Goal: Task Accomplishment & Management: Manage account settings

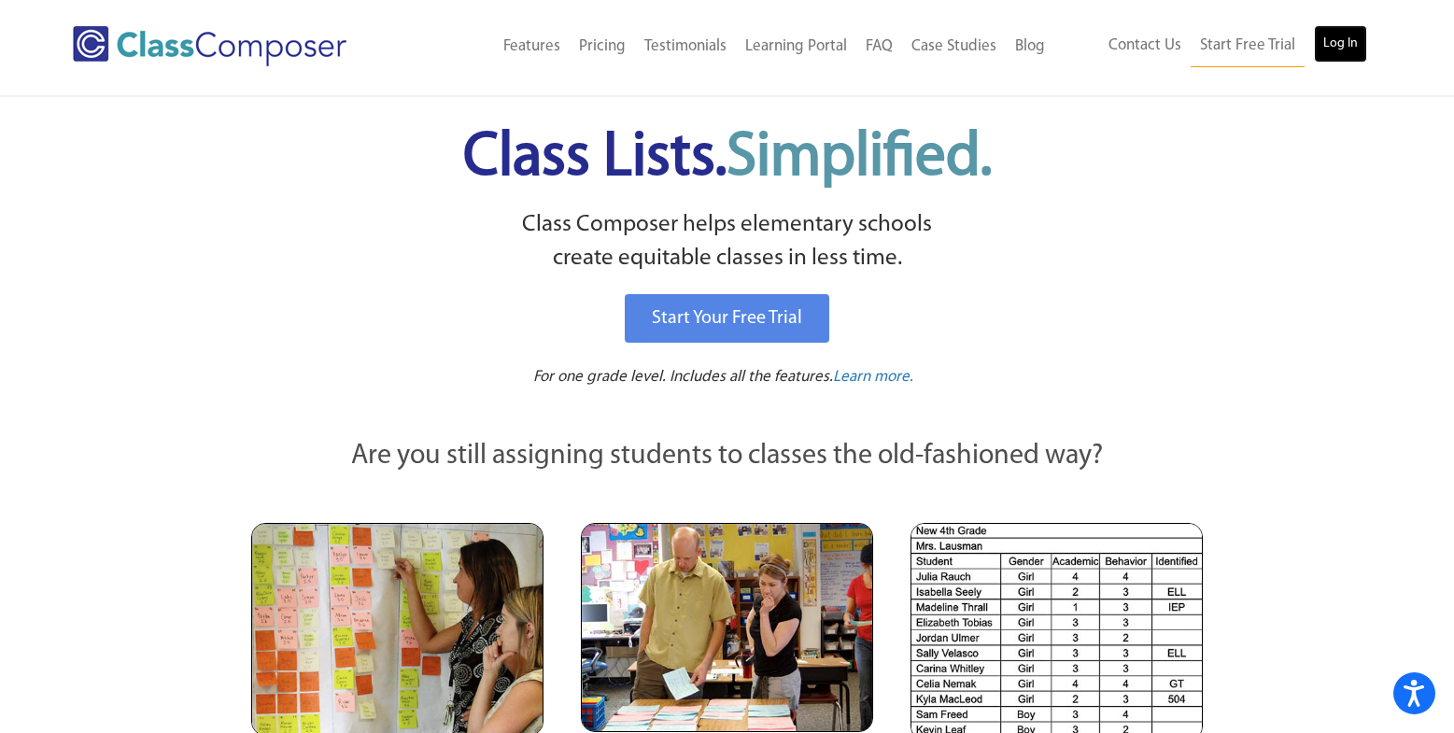
click at [1356, 51] on link "Log In" at bounding box center [1340, 43] width 53 height 37
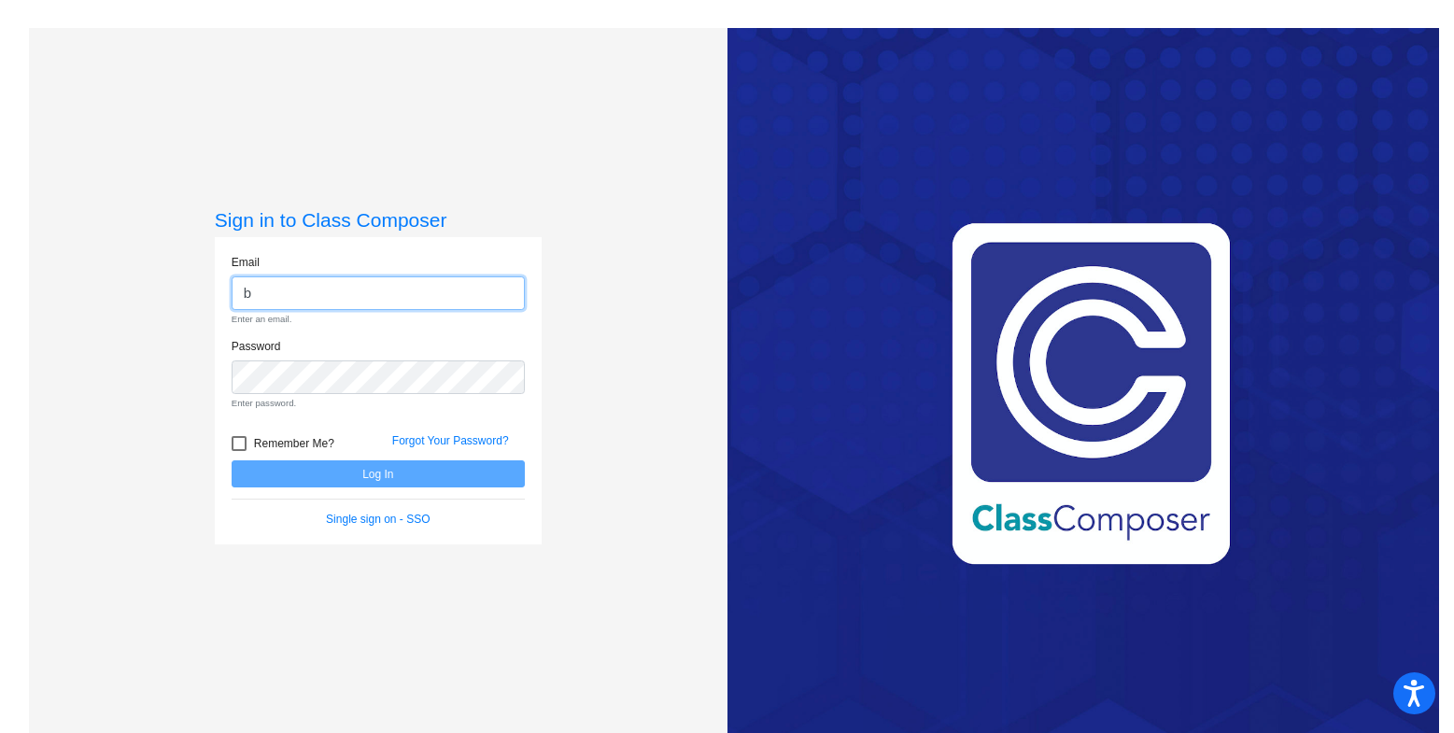
type input "b"
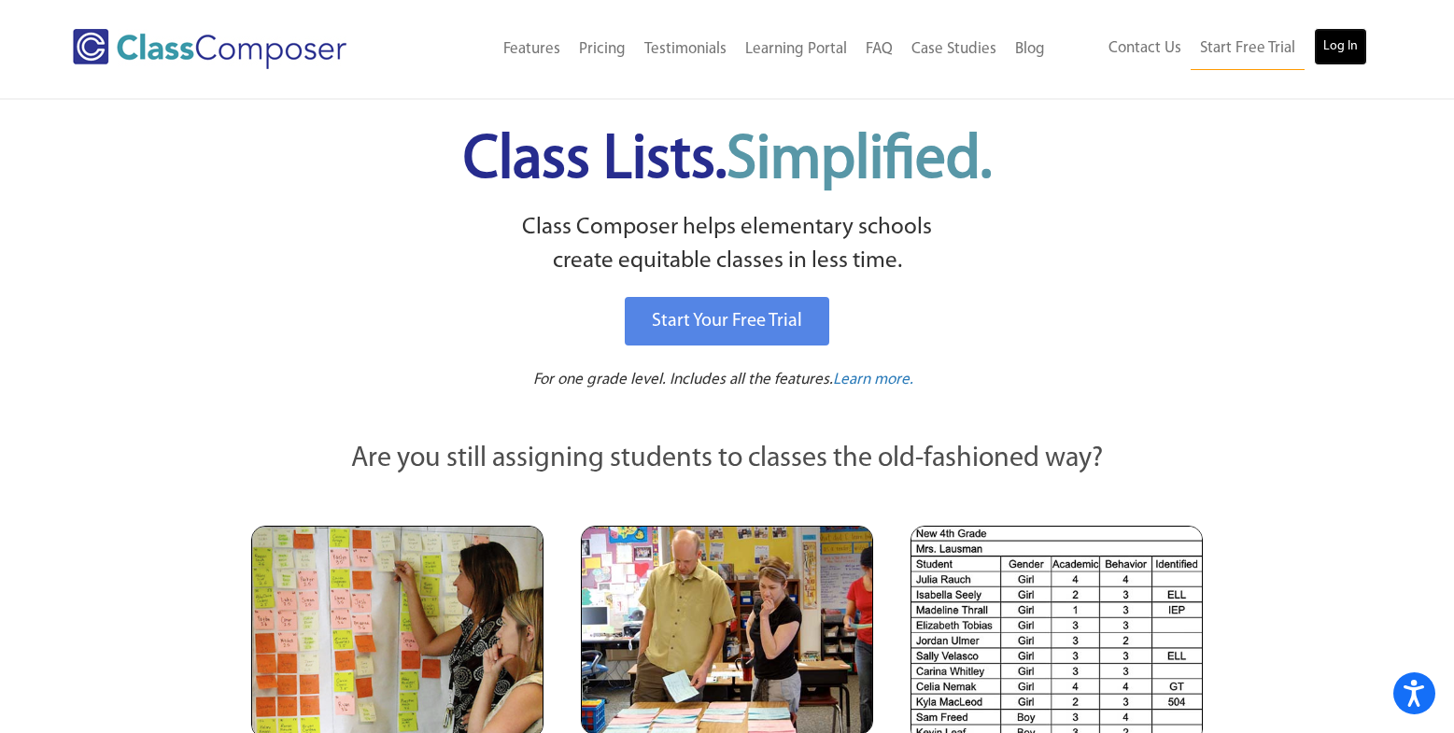
click at [1317, 46] on link "Log In" at bounding box center [1340, 46] width 53 height 37
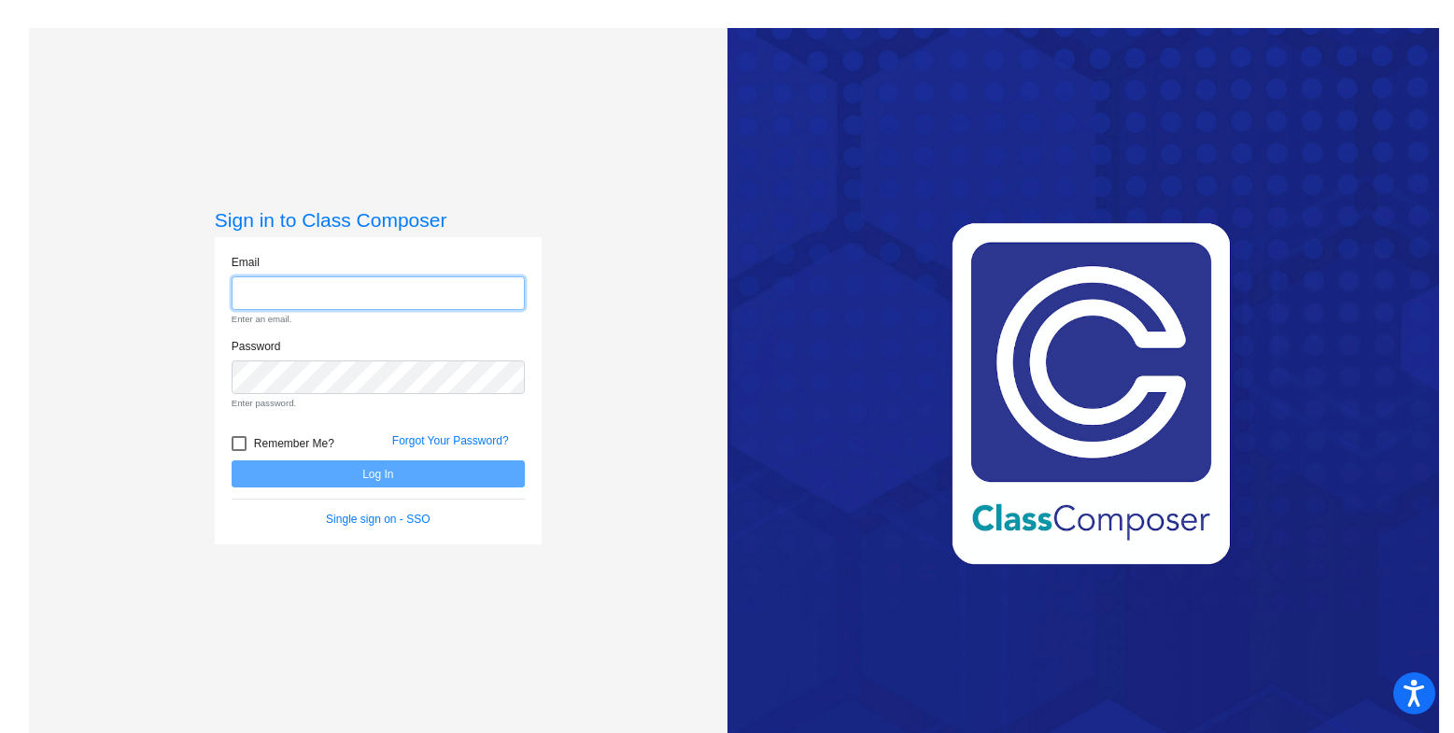
type input "[EMAIL_ADDRESS][DOMAIN_NAME]"
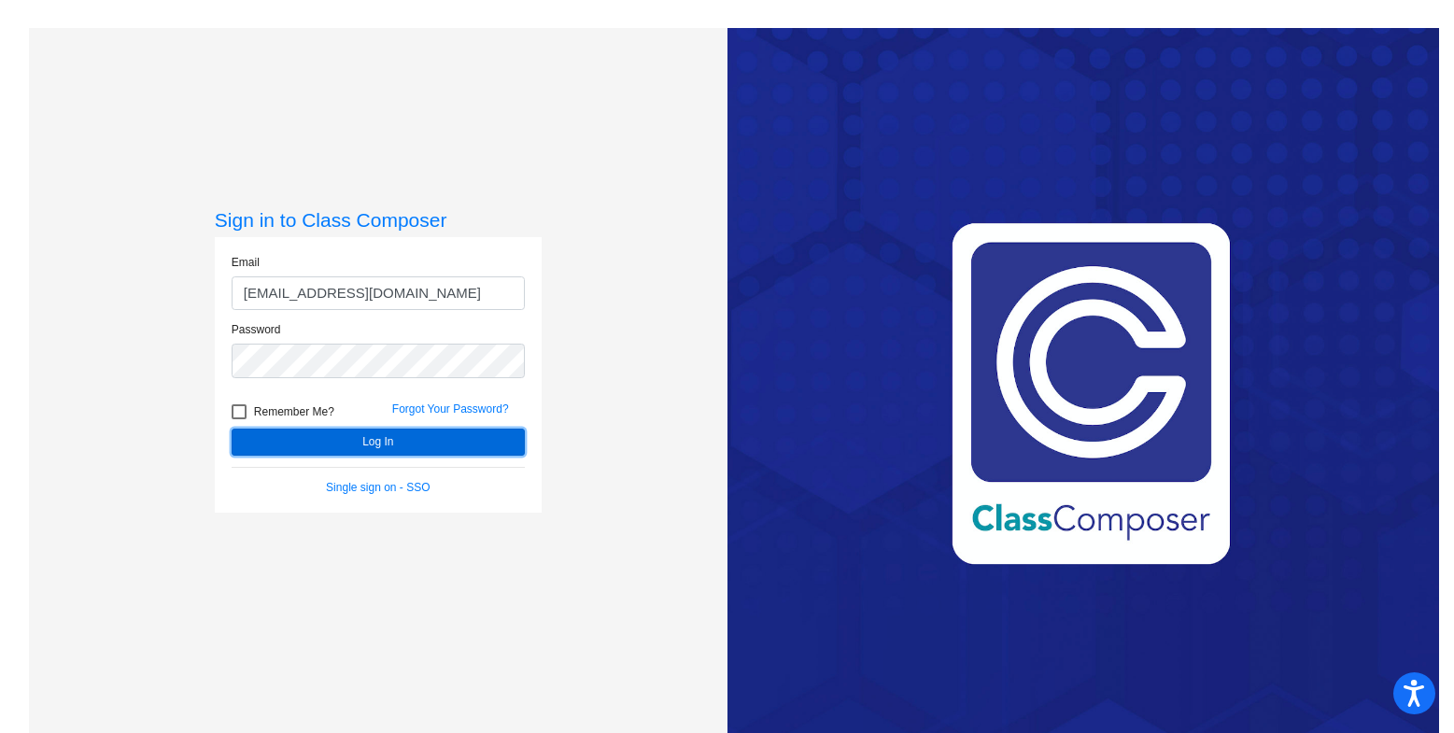
click at [409, 445] on button "Log In" at bounding box center [378, 442] width 293 height 27
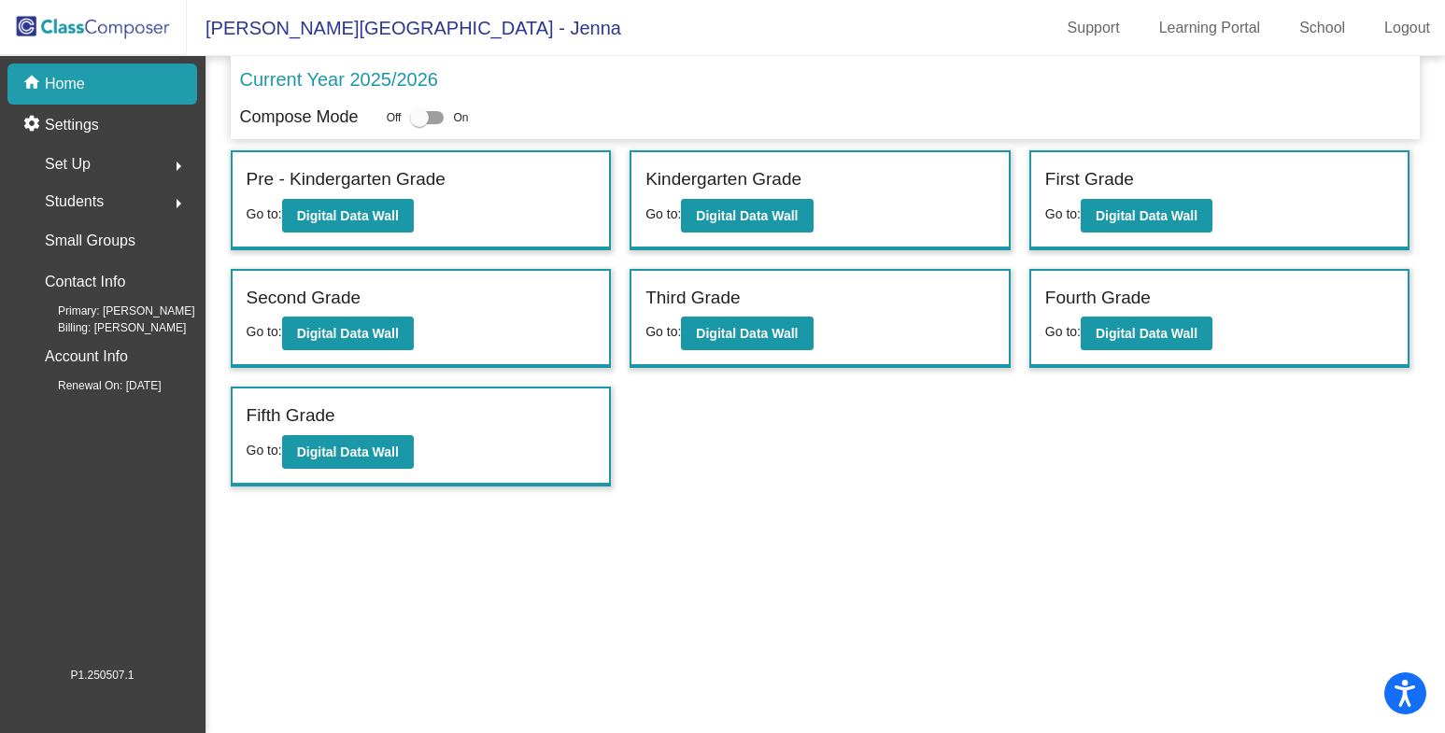
click at [103, 36] on img at bounding box center [93, 27] width 187 height 55
click at [87, 27] on img at bounding box center [93, 27] width 187 height 55
click at [1324, 24] on link "School" at bounding box center [1322, 28] width 76 height 30
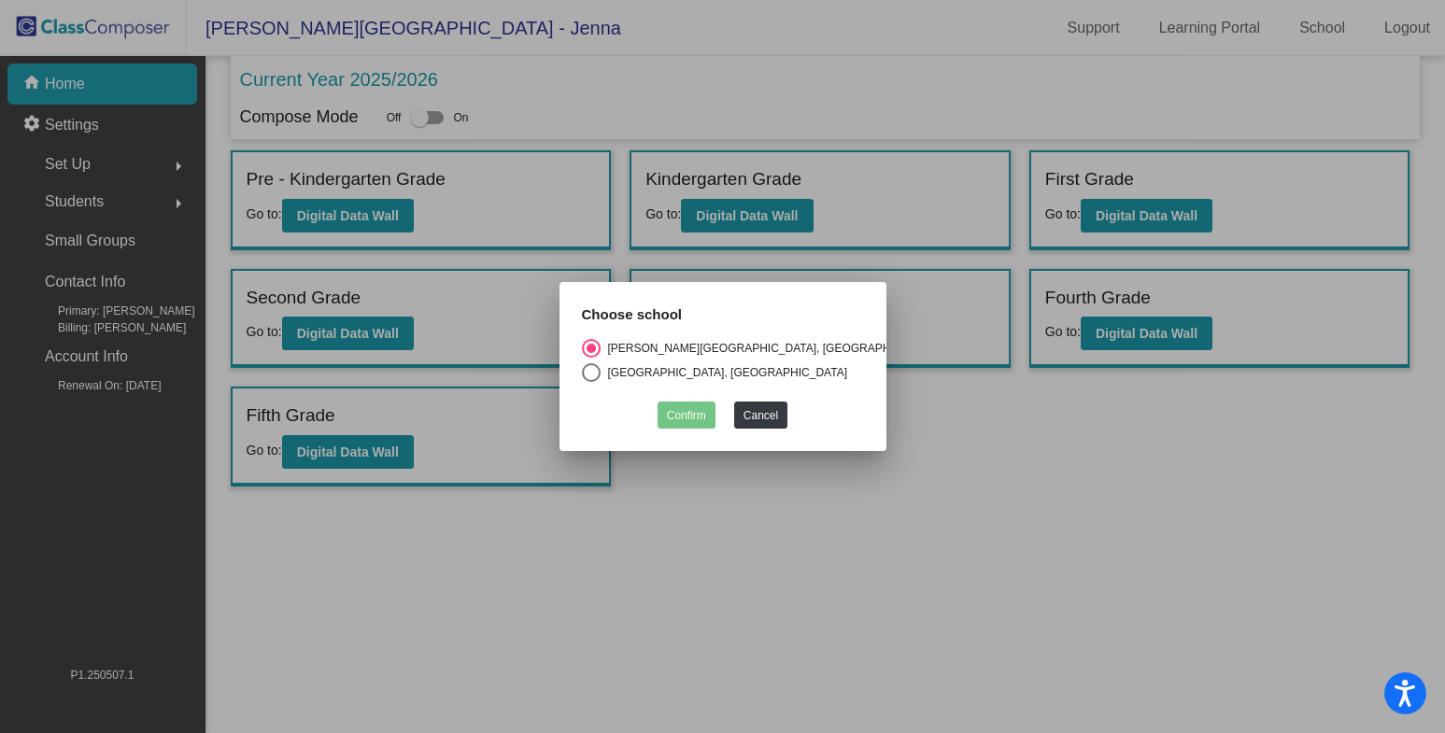
click at [593, 369] on div "Select an option" at bounding box center [591, 372] width 19 height 19
click at [591, 382] on input "[GEOGRAPHIC_DATA], [GEOGRAPHIC_DATA]" at bounding box center [590, 382] width 1 height 1
radio input "true"
click at [670, 413] on button "Confirm" at bounding box center [687, 415] width 58 height 27
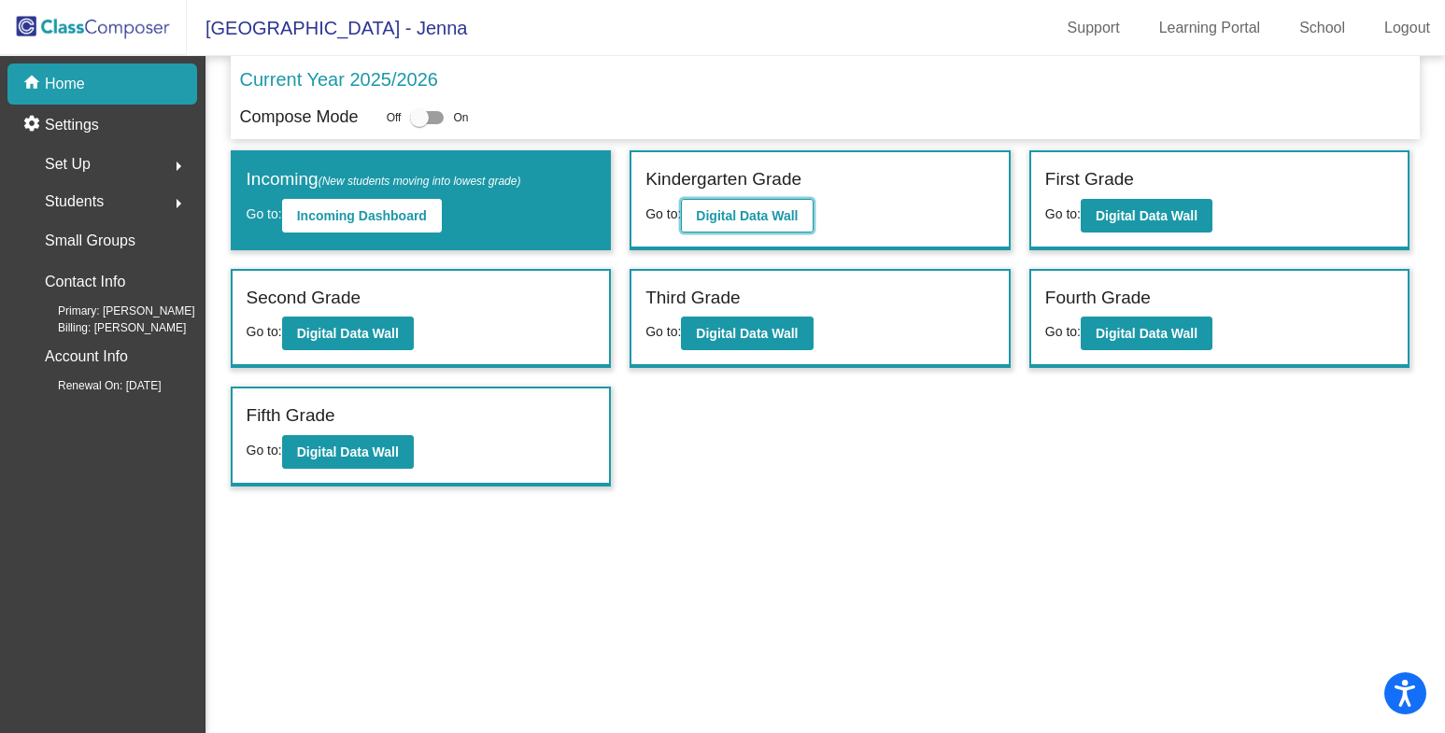
click at [758, 220] on b "Digital Data Wall" at bounding box center [747, 215] width 102 height 15
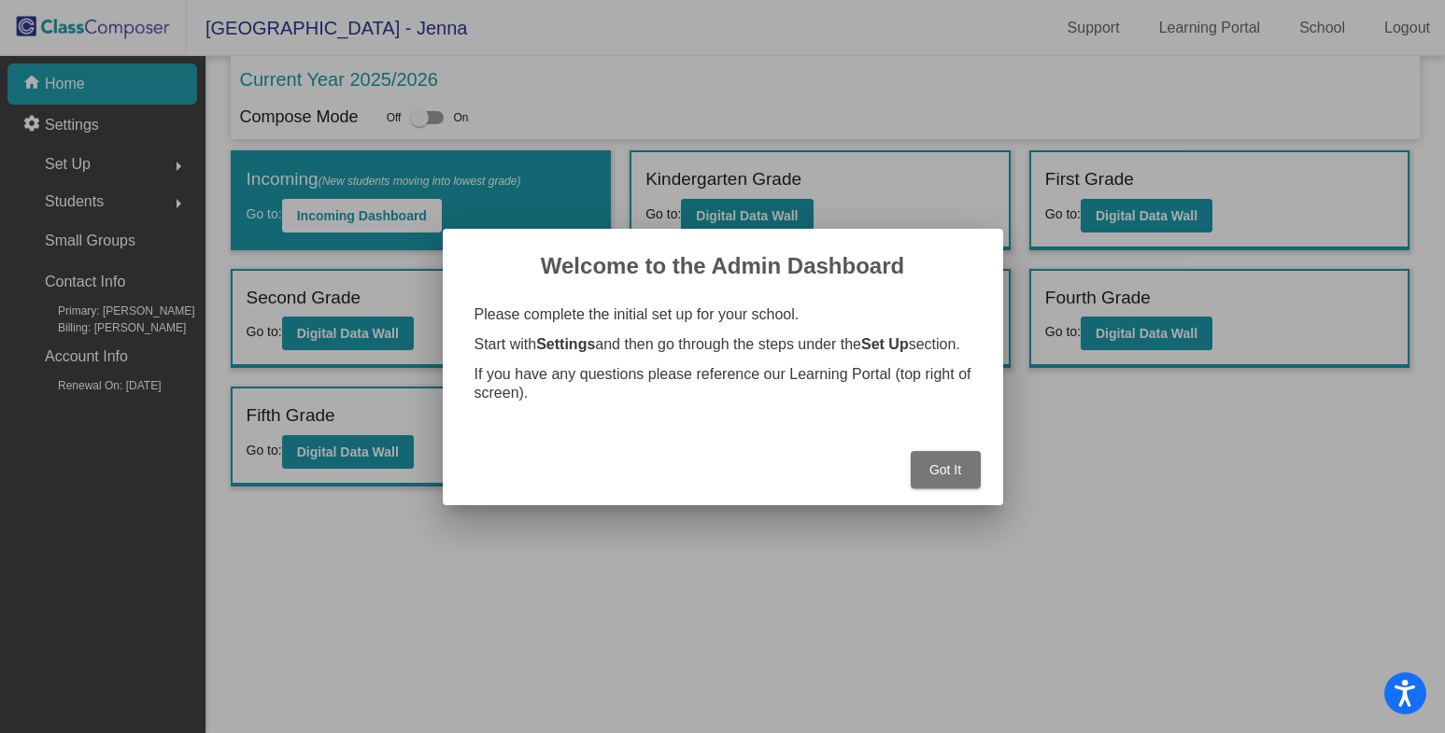
click at [957, 475] on span "Got It" at bounding box center [945, 469] width 32 height 15
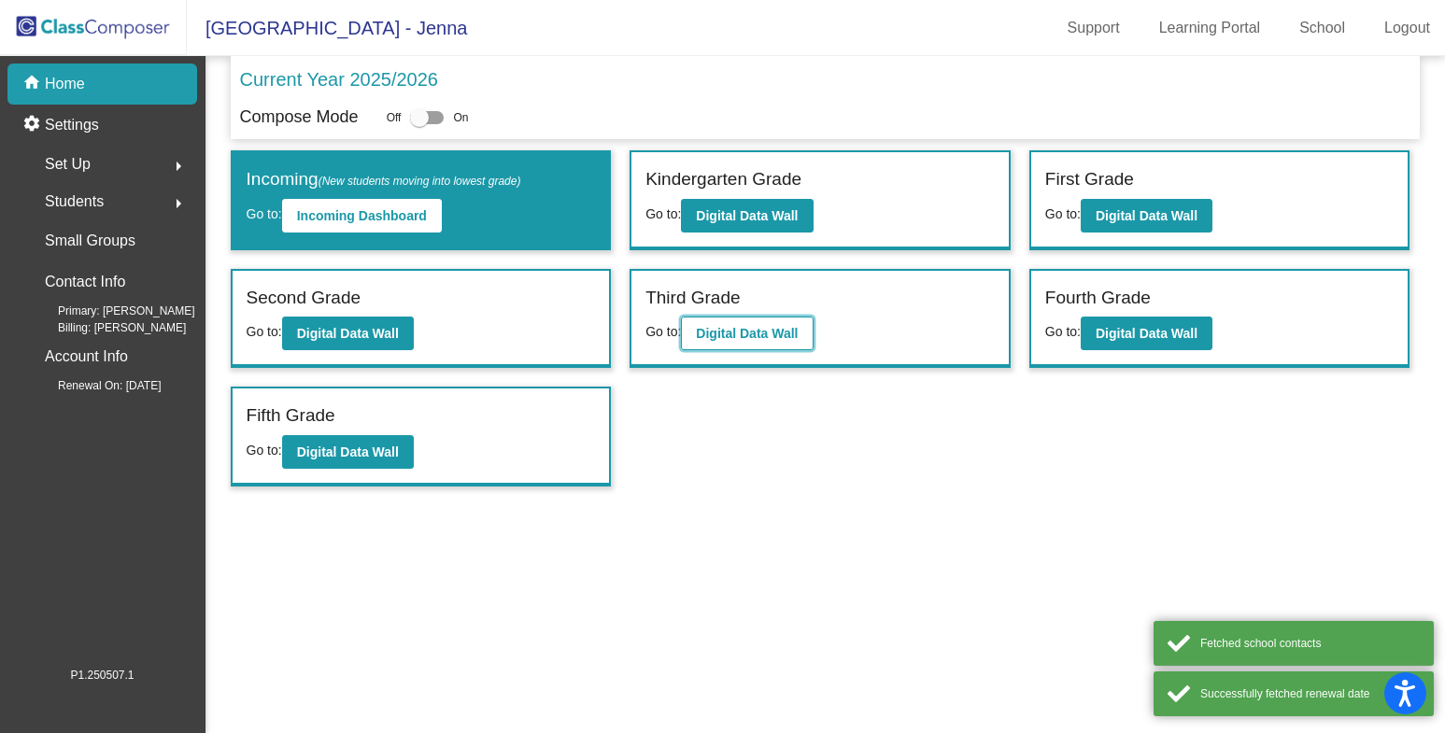
click at [772, 334] on b "Digital Data Wall" at bounding box center [747, 333] width 102 height 15
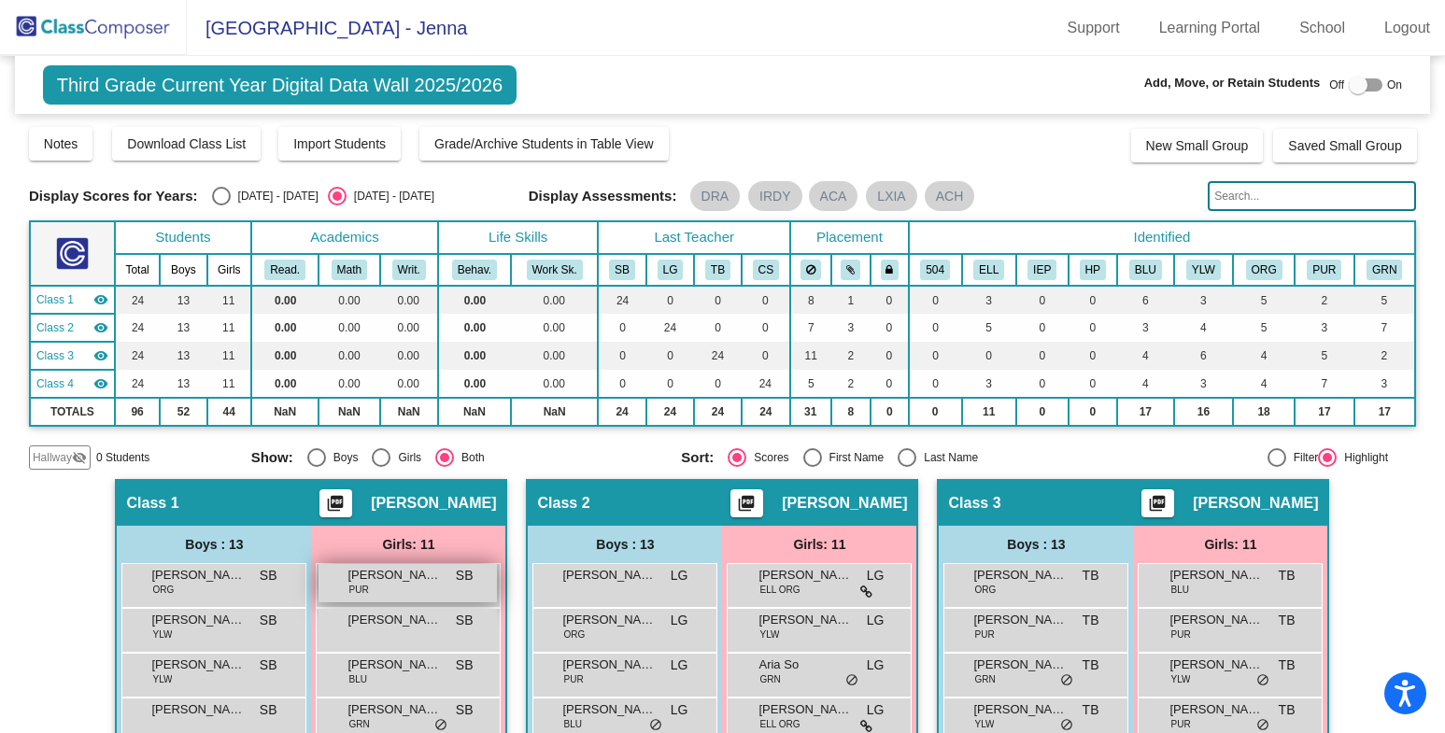
click at [373, 586] on div "Adrienne Kao PUR SB lock do_not_disturb_alt" at bounding box center [407, 583] width 178 height 38
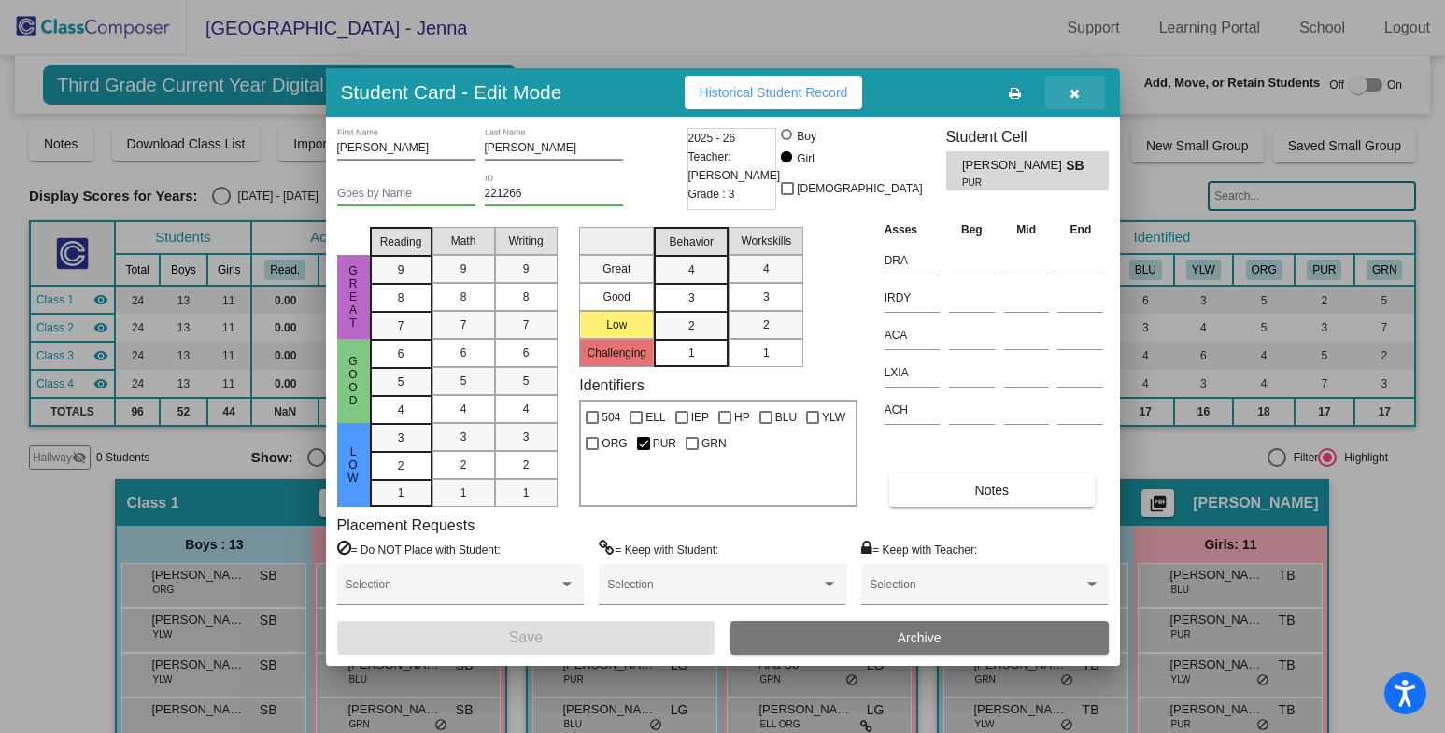
click at [1082, 101] on button "button" at bounding box center [1075, 93] width 60 height 34
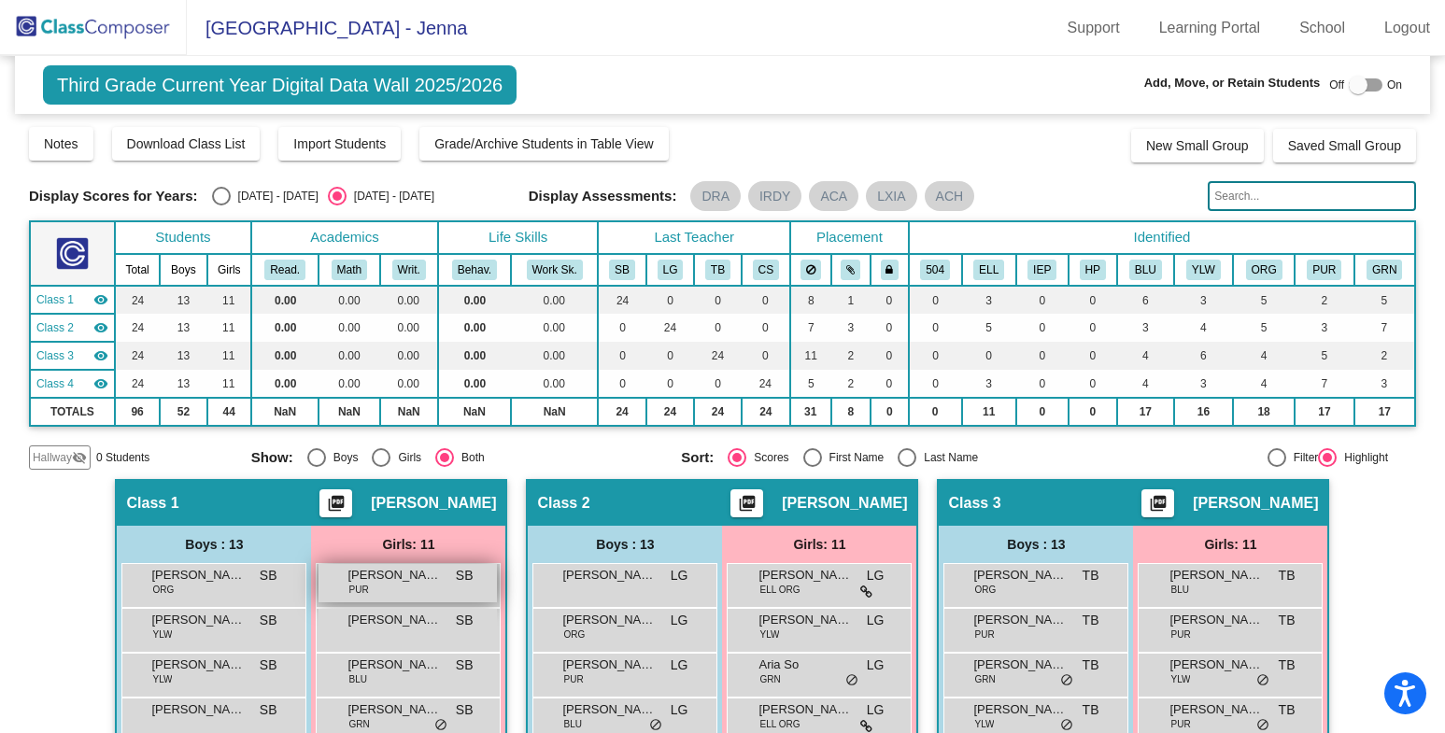
click at [434, 576] on span "Adrienne Kao" at bounding box center [393, 575] width 93 height 19
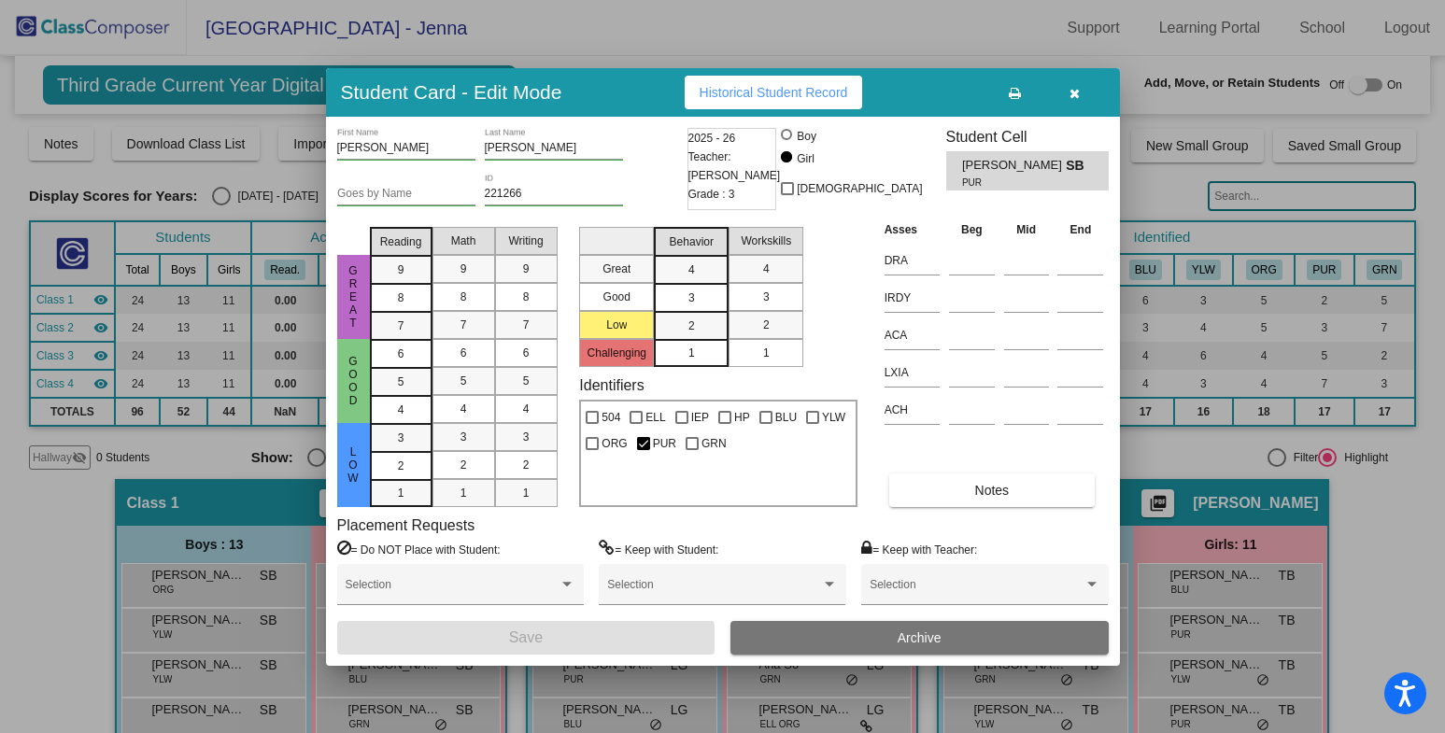
click at [1082, 89] on button "button" at bounding box center [1075, 93] width 60 height 34
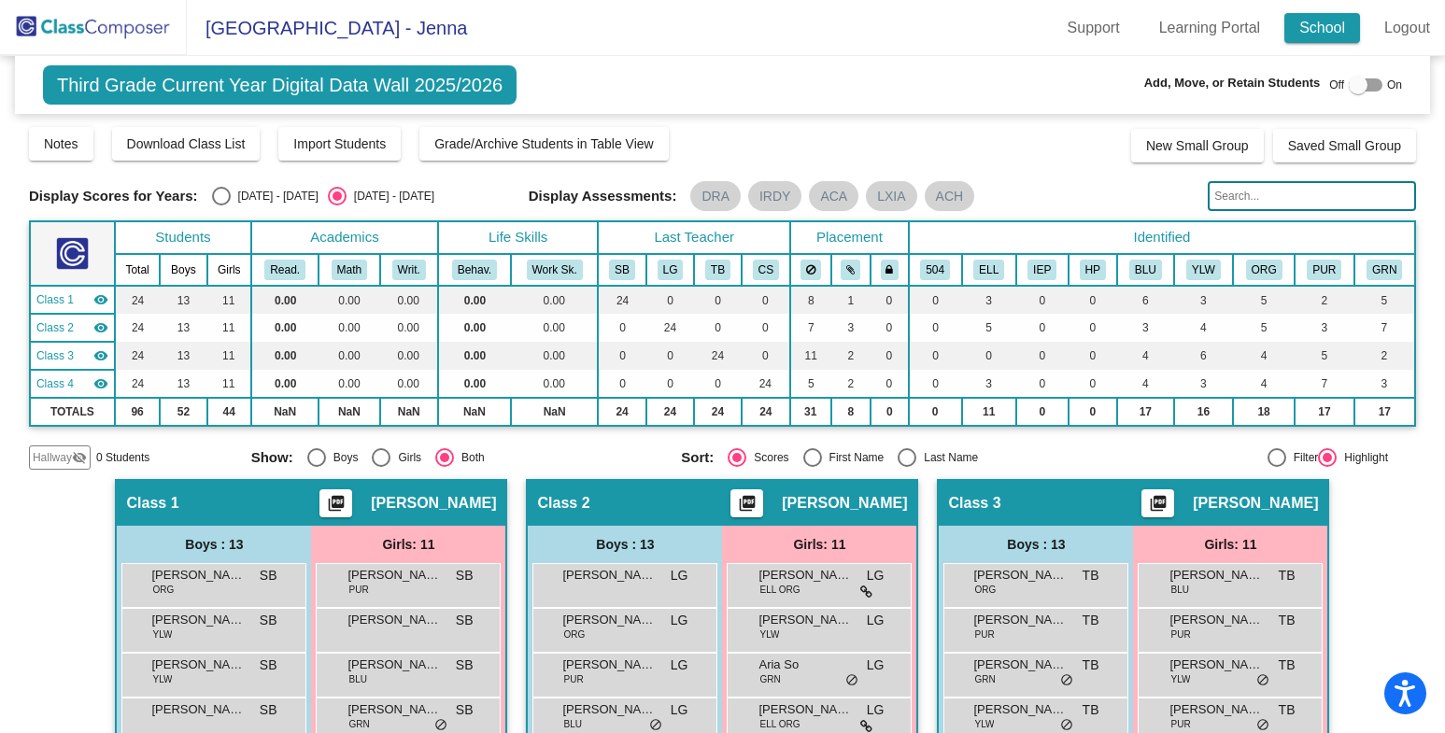
click at [1332, 33] on link "School" at bounding box center [1322, 28] width 76 height 30
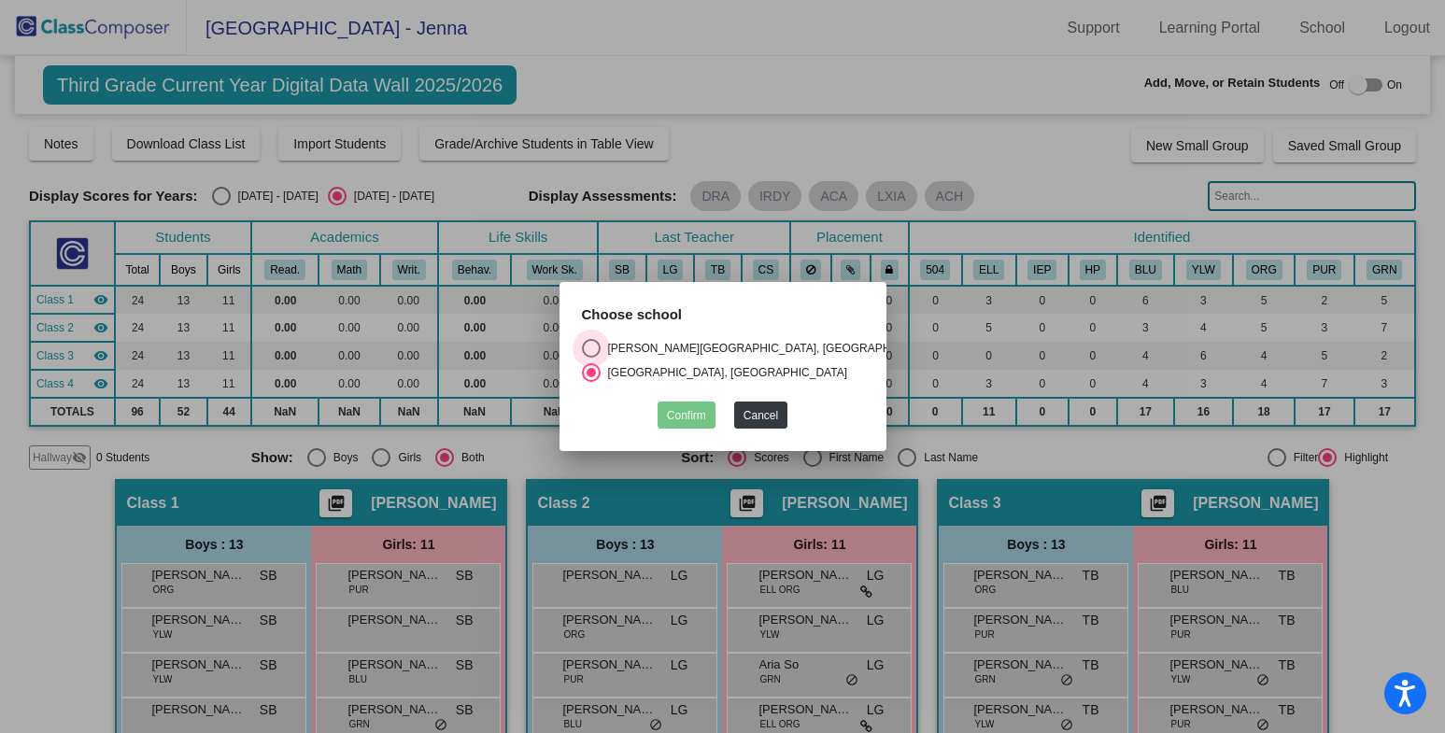
drag, startPoint x: 589, startPoint y: 342, endPoint x: 717, endPoint y: 432, distance: 156.8
click at [589, 342] on div "Select an option" at bounding box center [591, 348] width 19 height 19
click at [590, 358] on input "[PERSON_NAME][GEOGRAPHIC_DATA], [GEOGRAPHIC_DATA]" at bounding box center [590, 358] width 1 height 1
radio input "true"
click at [695, 414] on button "Confirm" at bounding box center [687, 415] width 58 height 27
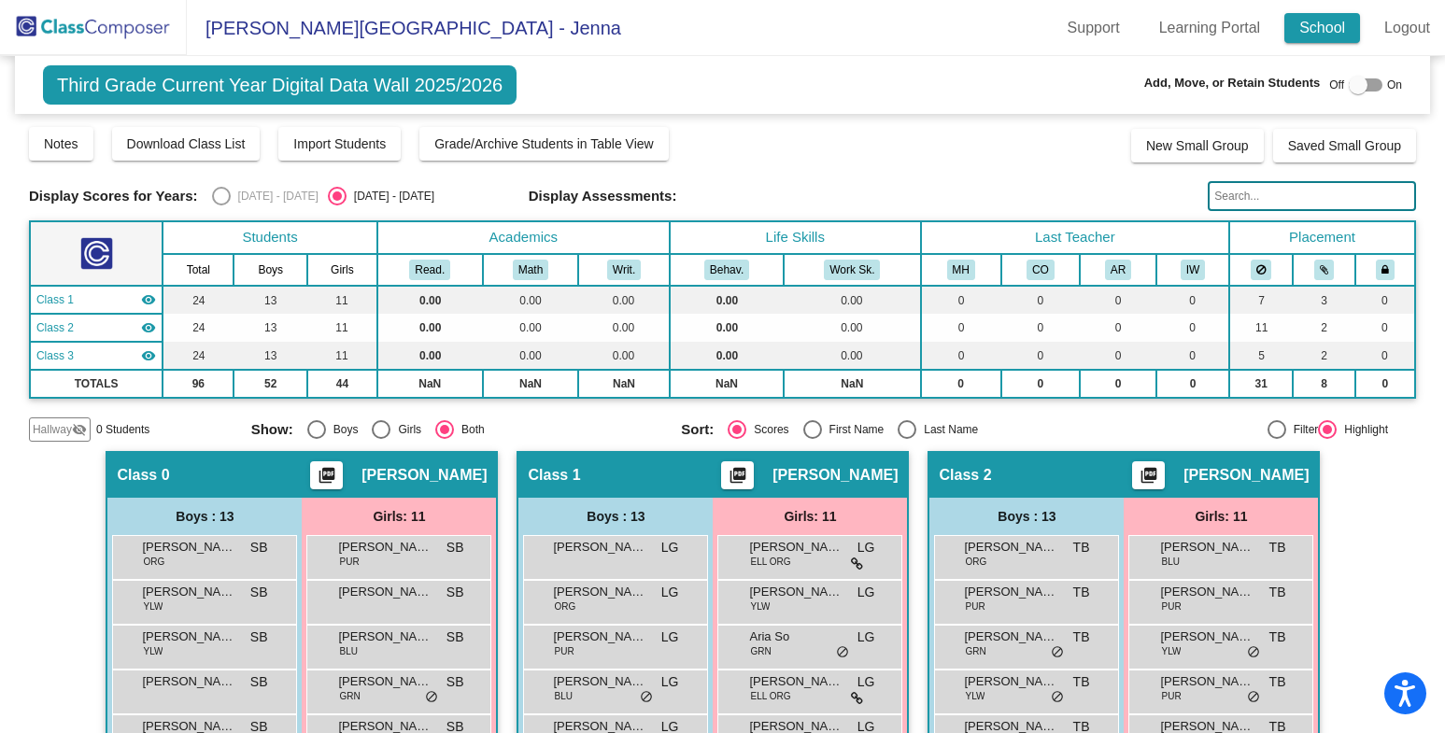
click at [1329, 33] on link "School" at bounding box center [1322, 28] width 76 height 30
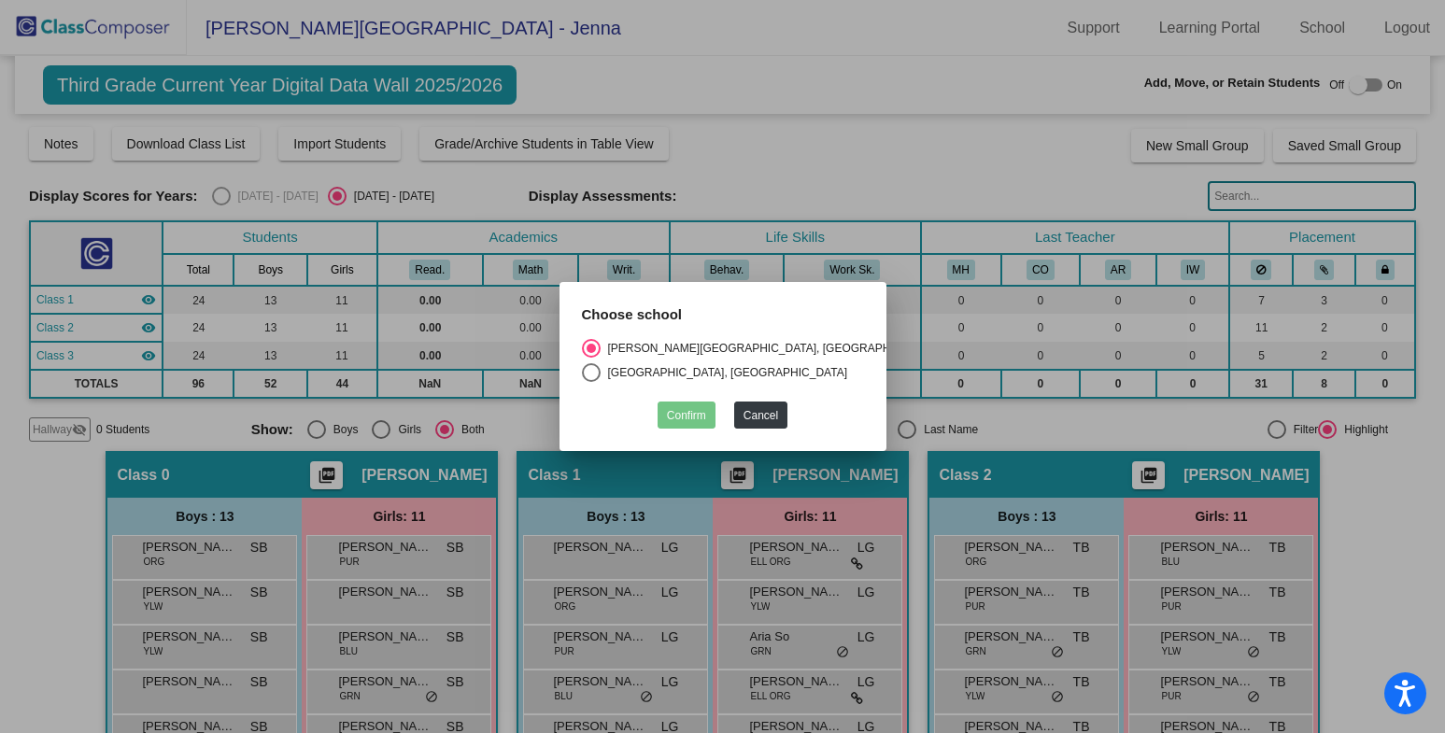
click at [584, 344] on div "Select an option" at bounding box center [591, 348] width 19 height 19
click at [590, 358] on input "Daves Avenue Elementary School, Los Gatos Union School District" at bounding box center [590, 358] width 1 height 1
drag, startPoint x: 828, startPoint y: 375, endPoint x: 784, endPoint y: 436, distance: 75.7
click at [795, 375] on div "Van Meter Elementary School, Los Gatos Union School District" at bounding box center [671, 372] width 248 height 17
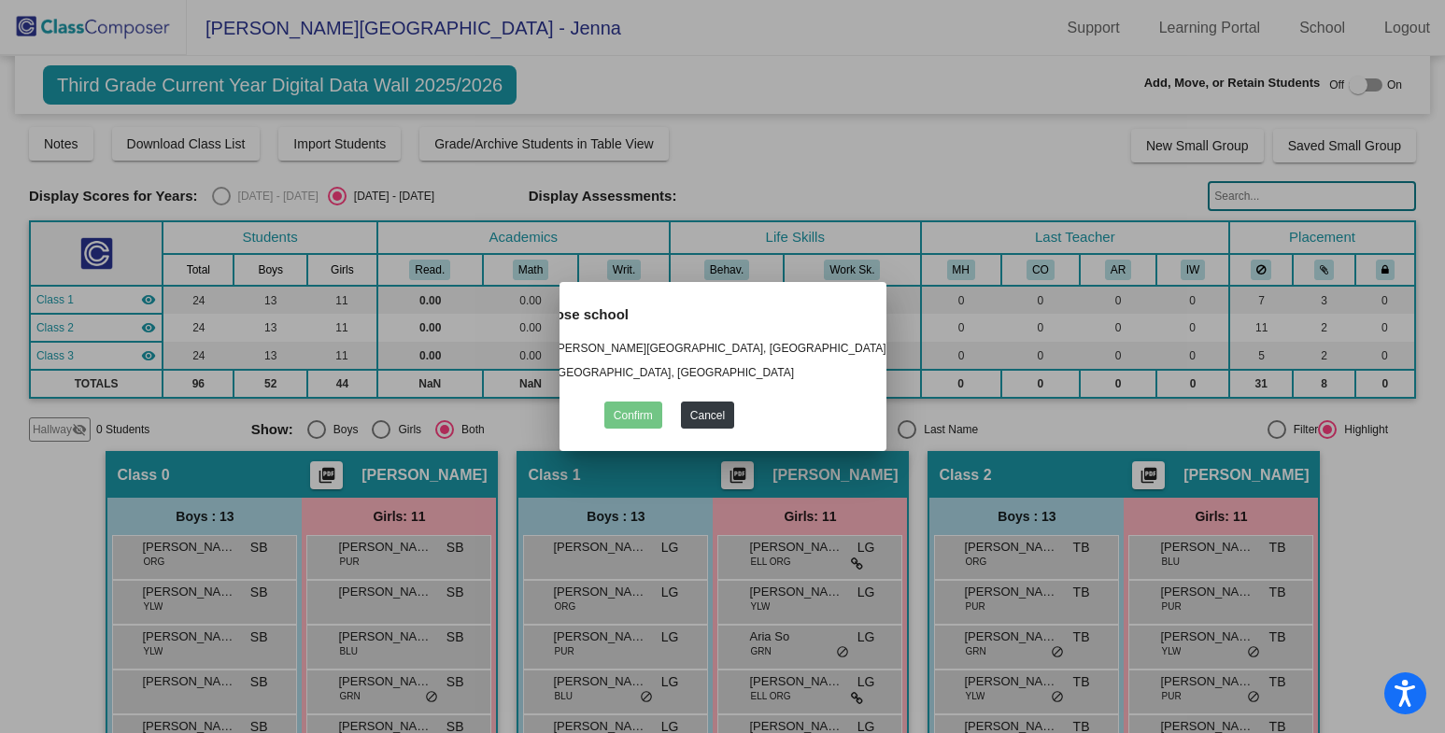
click at [538, 382] on input "Van Meter Elementary School, Los Gatos Union School District" at bounding box center [537, 382] width 1 height 1
radio input "true"
click at [755, 409] on button "Cancel" at bounding box center [760, 415] width 53 height 27
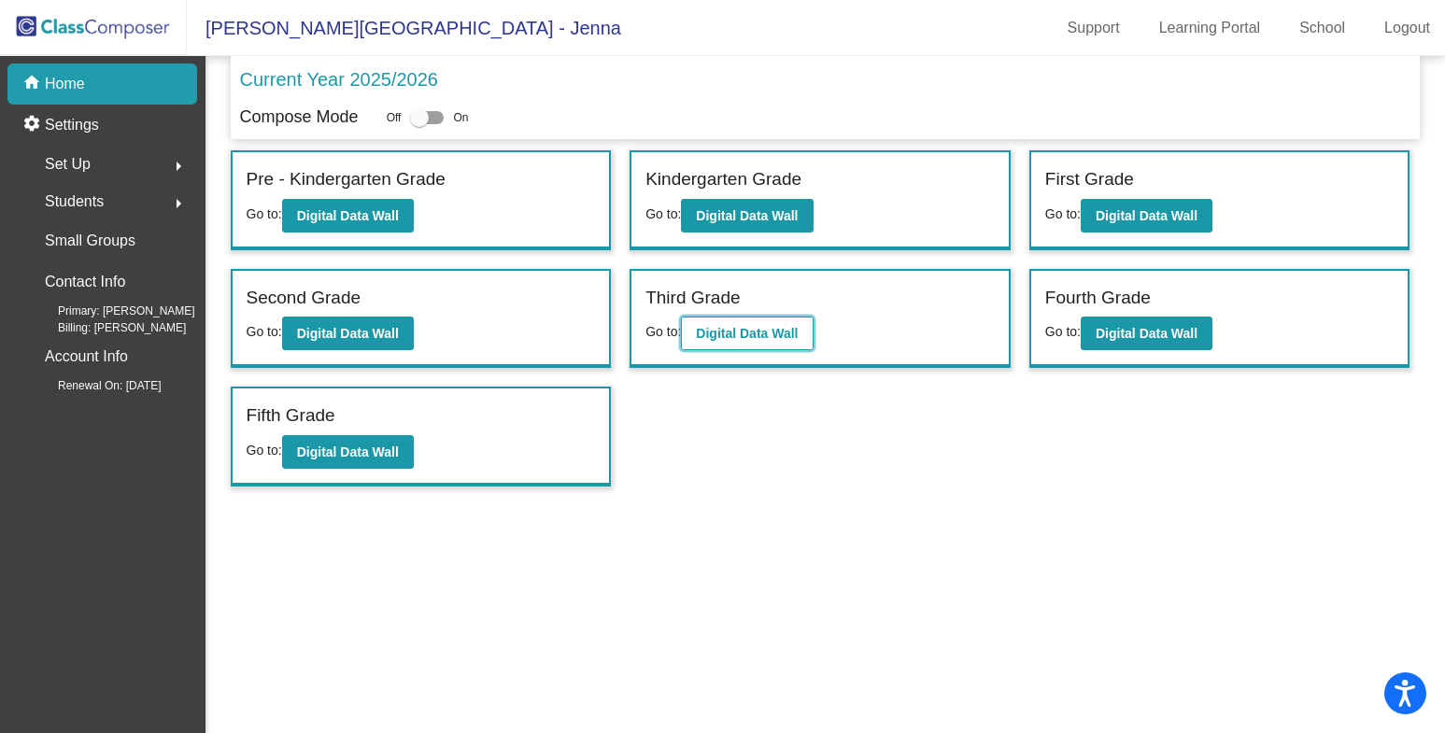
click at [740, 338] on b "Digital Data Wall" at bounding box center [747, 333] width 102 height 15
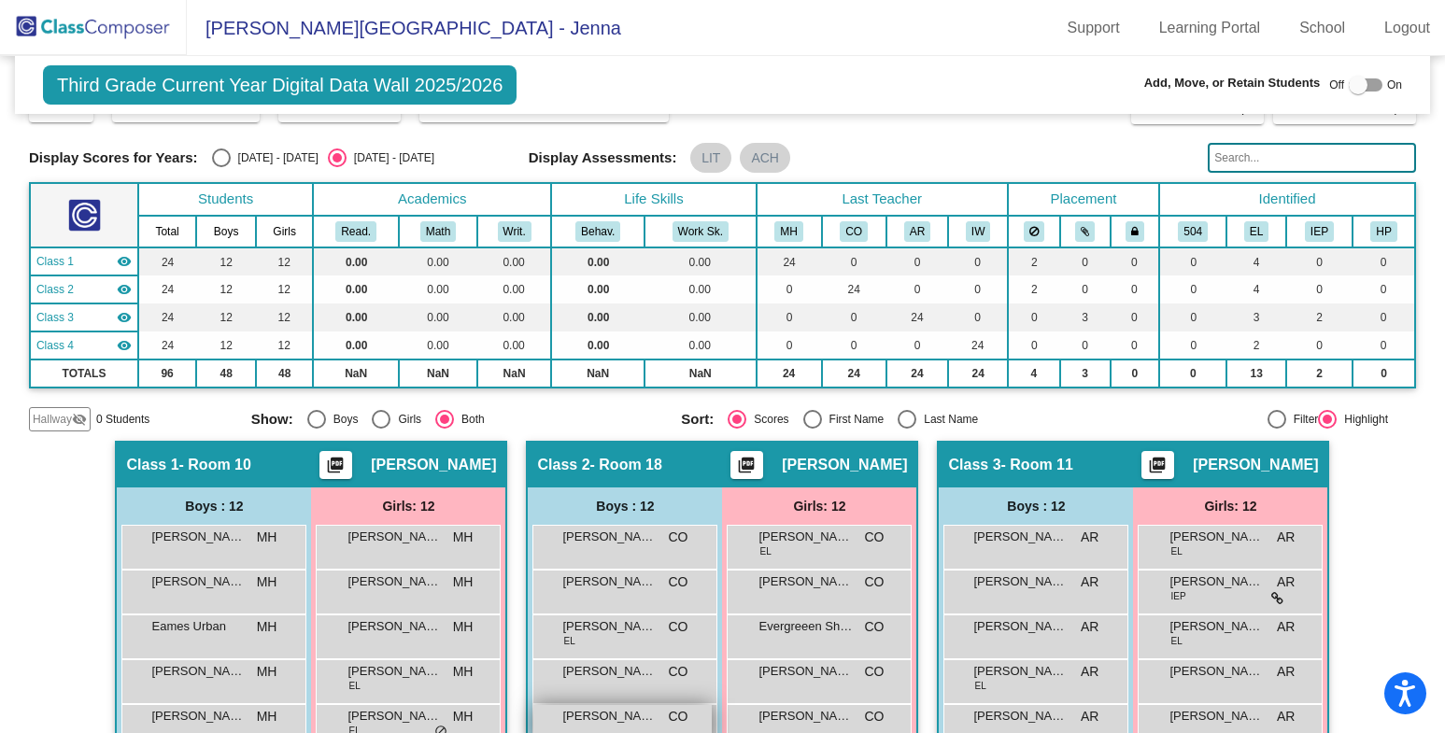
scroll to position [35, 0]
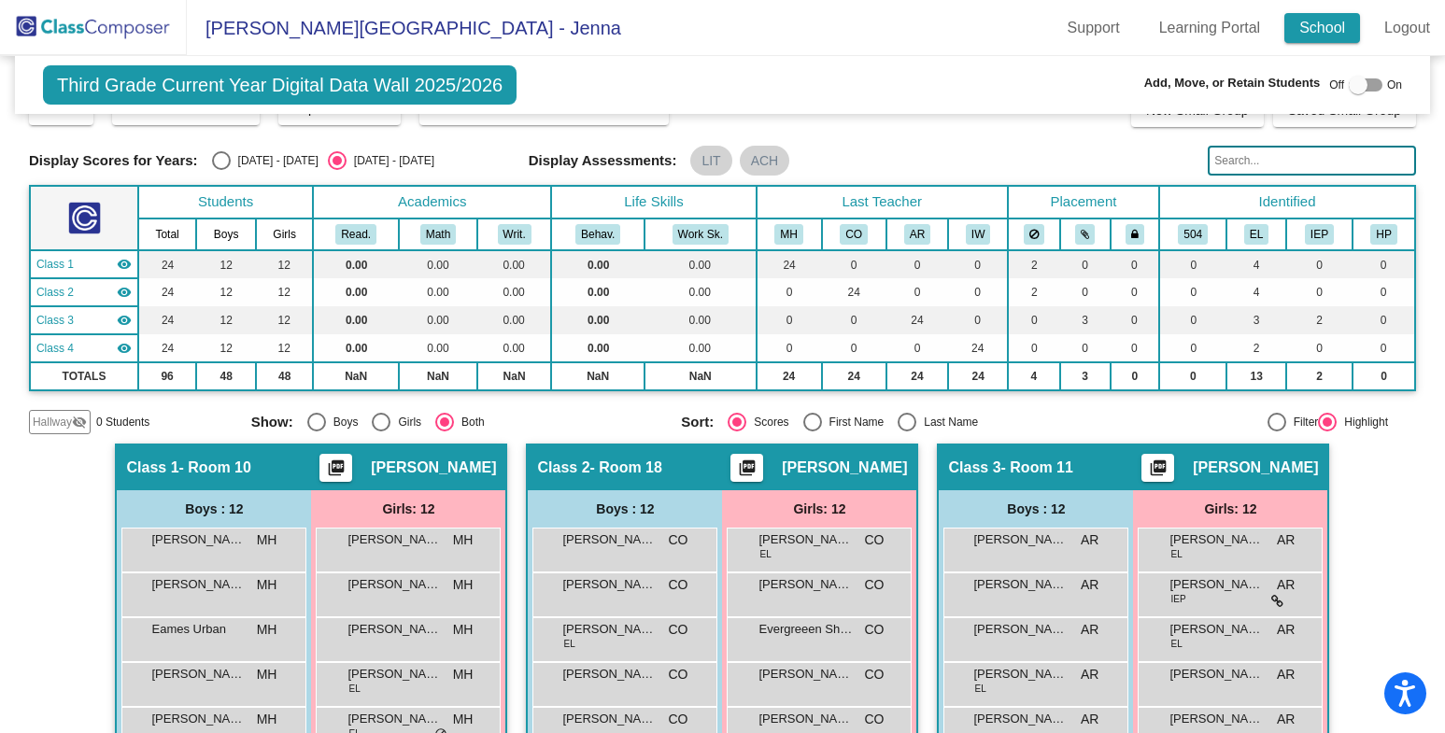
click at [1312, 26] on link "School" at bounding box center [1322, 28] width 76 height 30
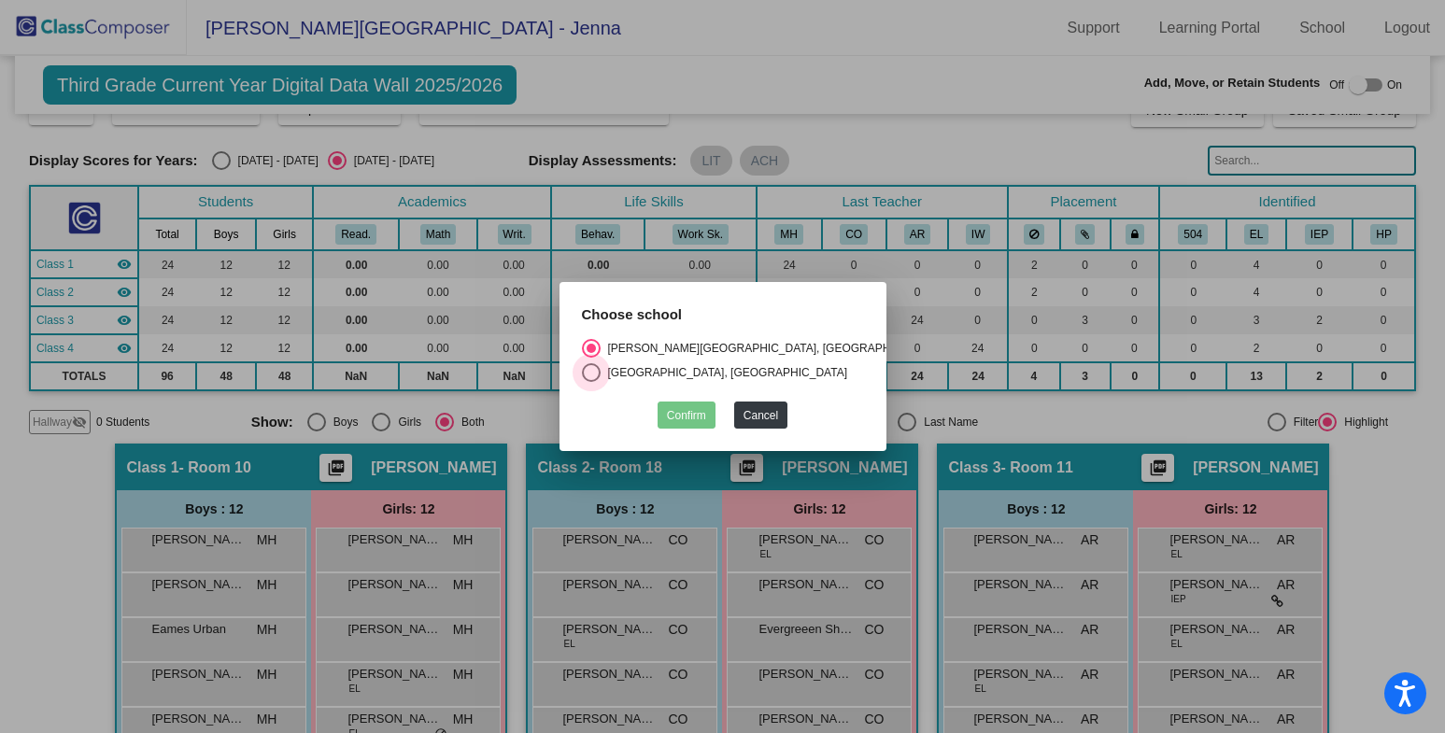
click at [599, 370] on div "Select an option" at bounding box center [591, 372] width 19 height 19
click at [591, 382] on input "Van Meter Elementary School, Los Gatos Union School District" at bounding box center [590, 382] width 1 height 1
radio input "true"
click at [671, 406] on button "Confirm" at bounding box center [687, 415] width 58 height 27
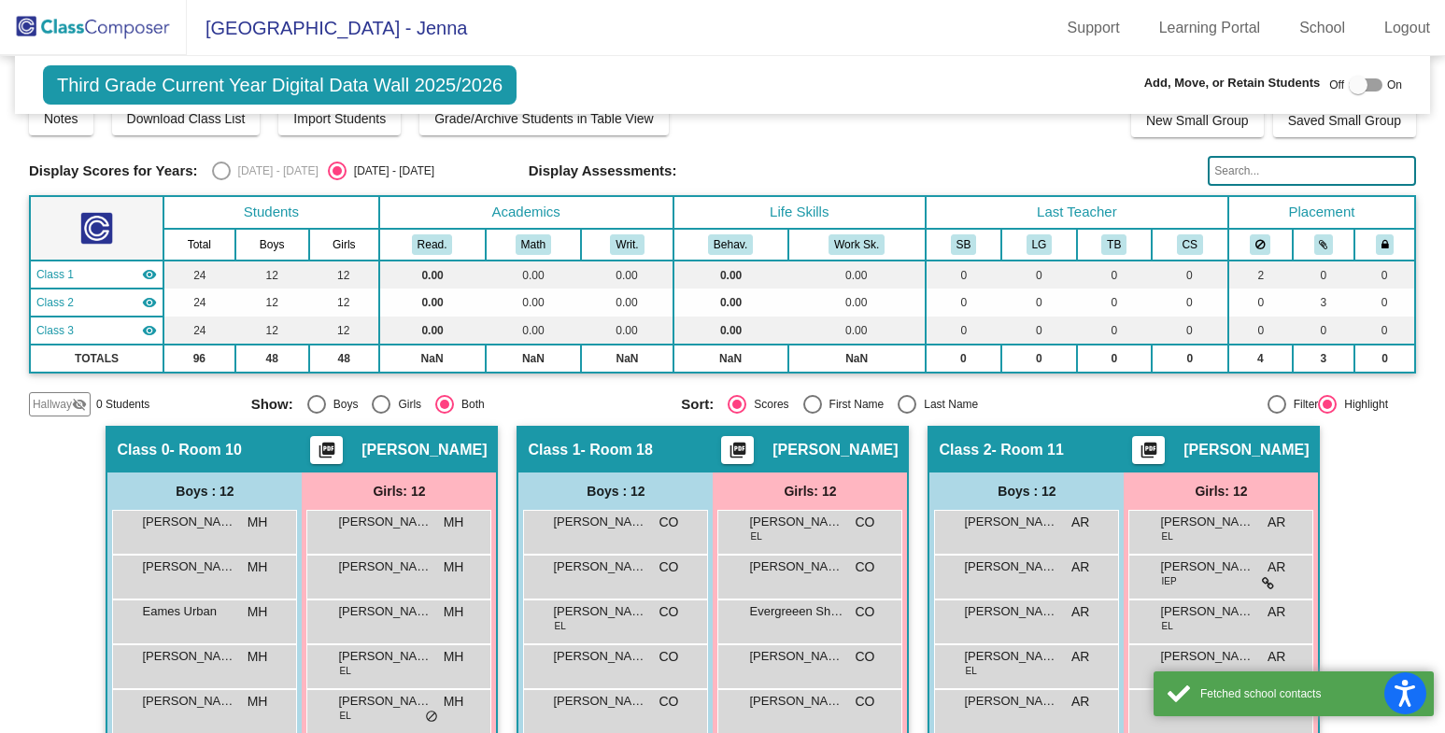
scroll to position [8, 0]
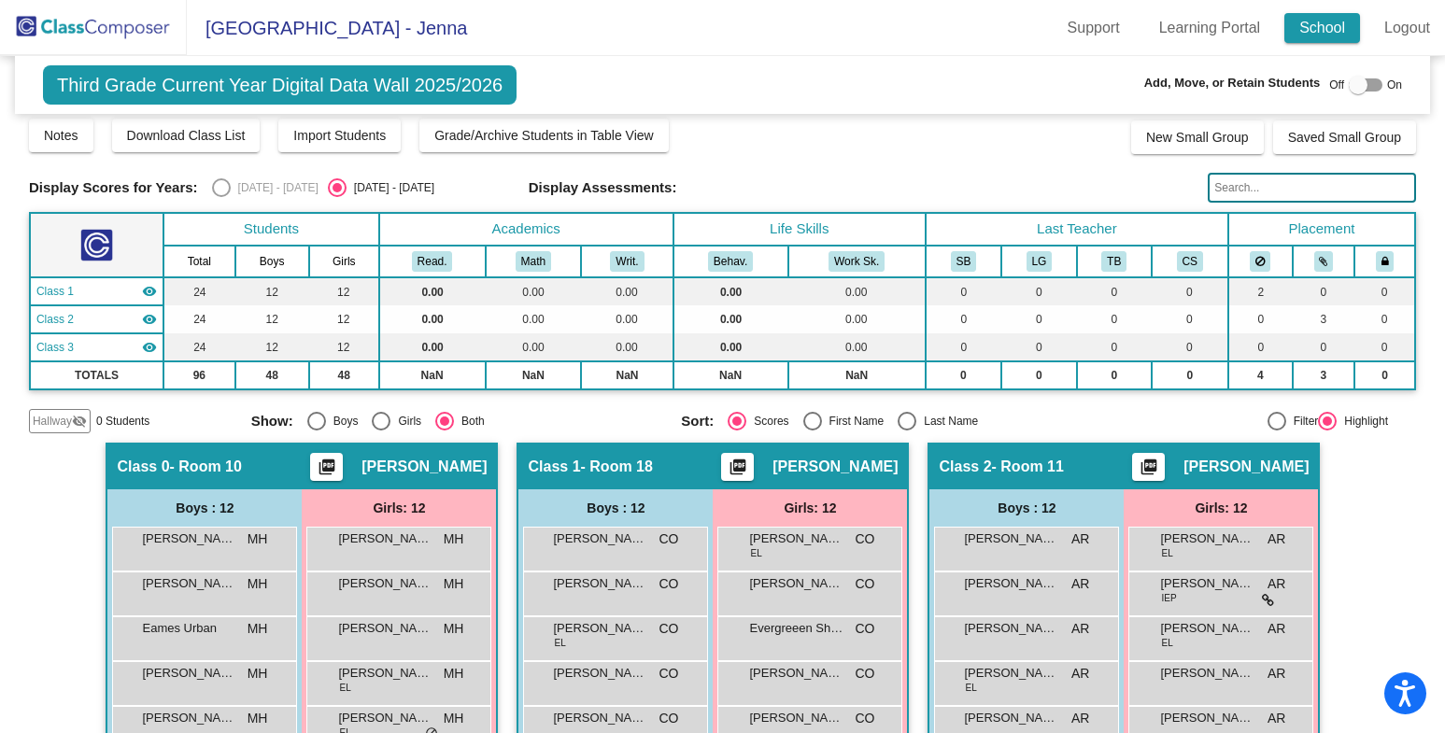
click at [1335, 32] on link "School" at bounding box center [1322, 28] width 76 height 30
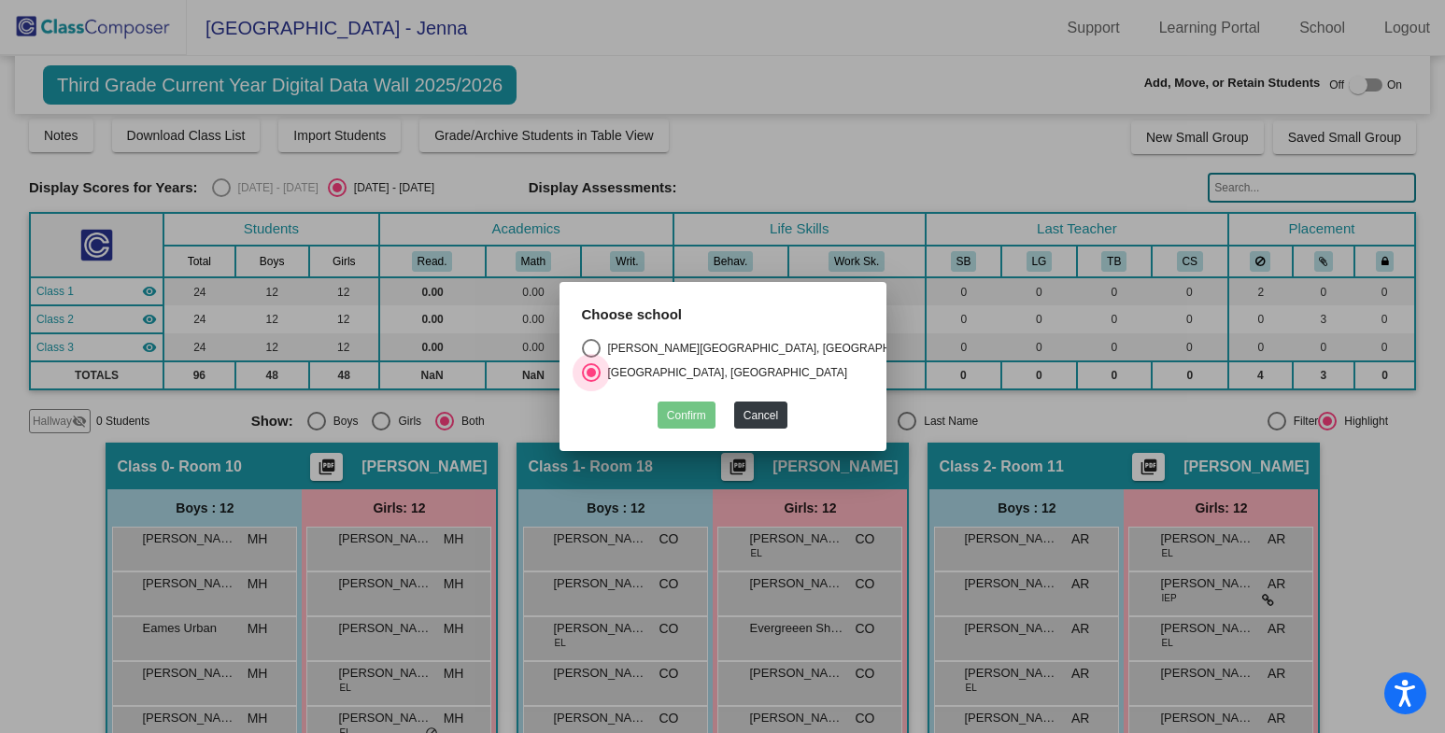
drag, startPoint x: 590, startPoint y: 371, endPoint x: 637, endPoint y: 406, distance: 58.7
click at [592, 373] on div "Select an option" at bounding box center [591, 372] width 9 height 9
click at [591, 382] on input "Van Meter Elementary School, Los Gatos Union School District" at bounding box center [590, 382] width 1 height 1
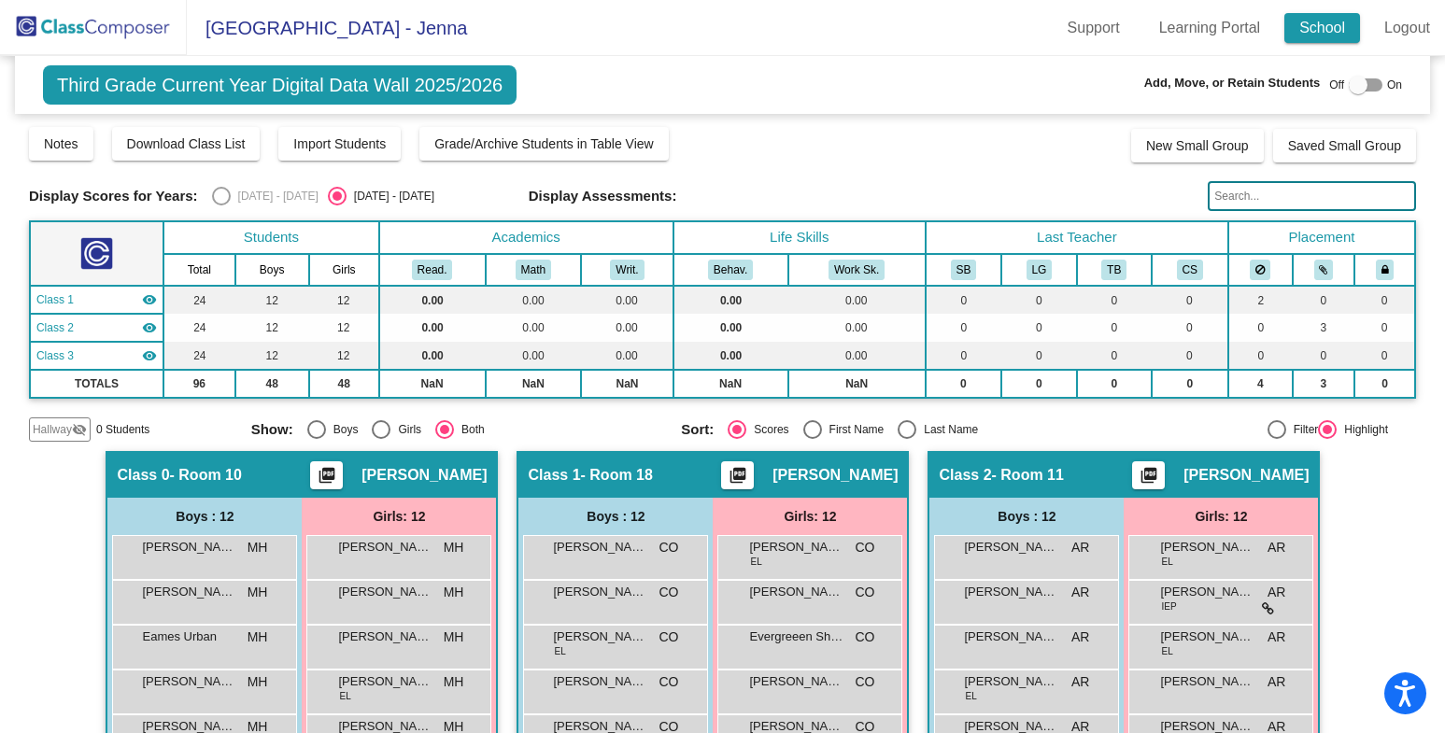
click at [1323, 25] on link "School" at bounding box center [1322, 28] width 76 height 30
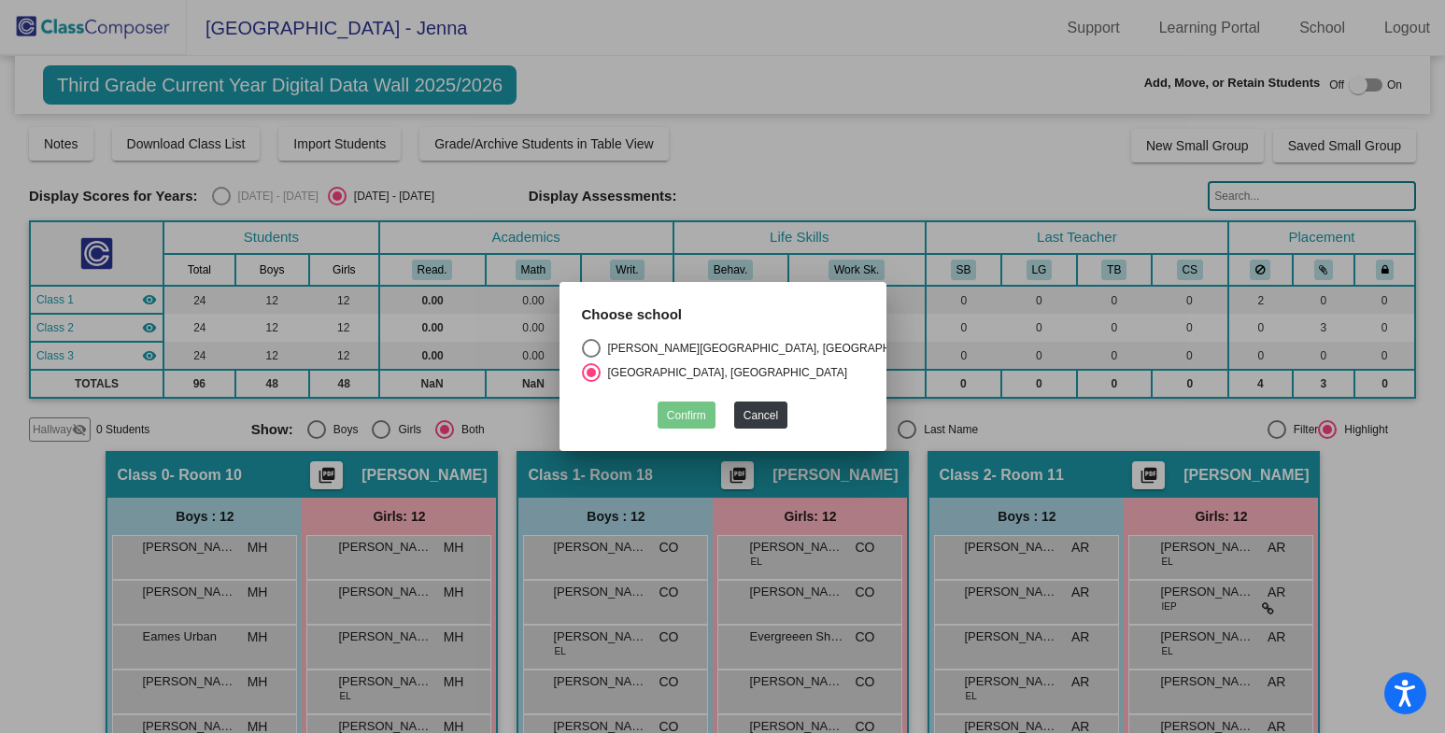
click at [599, 370] on div "Select an option" at bounding box center [591, 372] width 19 height 19
click at [591, 382] on input "[GEOGRAPHIC_DATA], [GEOGRAPHIC_DATA]" at bounding box center [590, 382] width 1 height 1
click at [721, 364] on div "[GEOGRAPHIC_DATA], [GEOGRAPHIC_DATA]" at bounding box center [725, 372] width 248 height 17
click at [591, 382] on input "[GEOGRAPHIC_DATA], [GEOGRAPHIC_DATA]" at bounding box center [590, 382] width 1 height 1
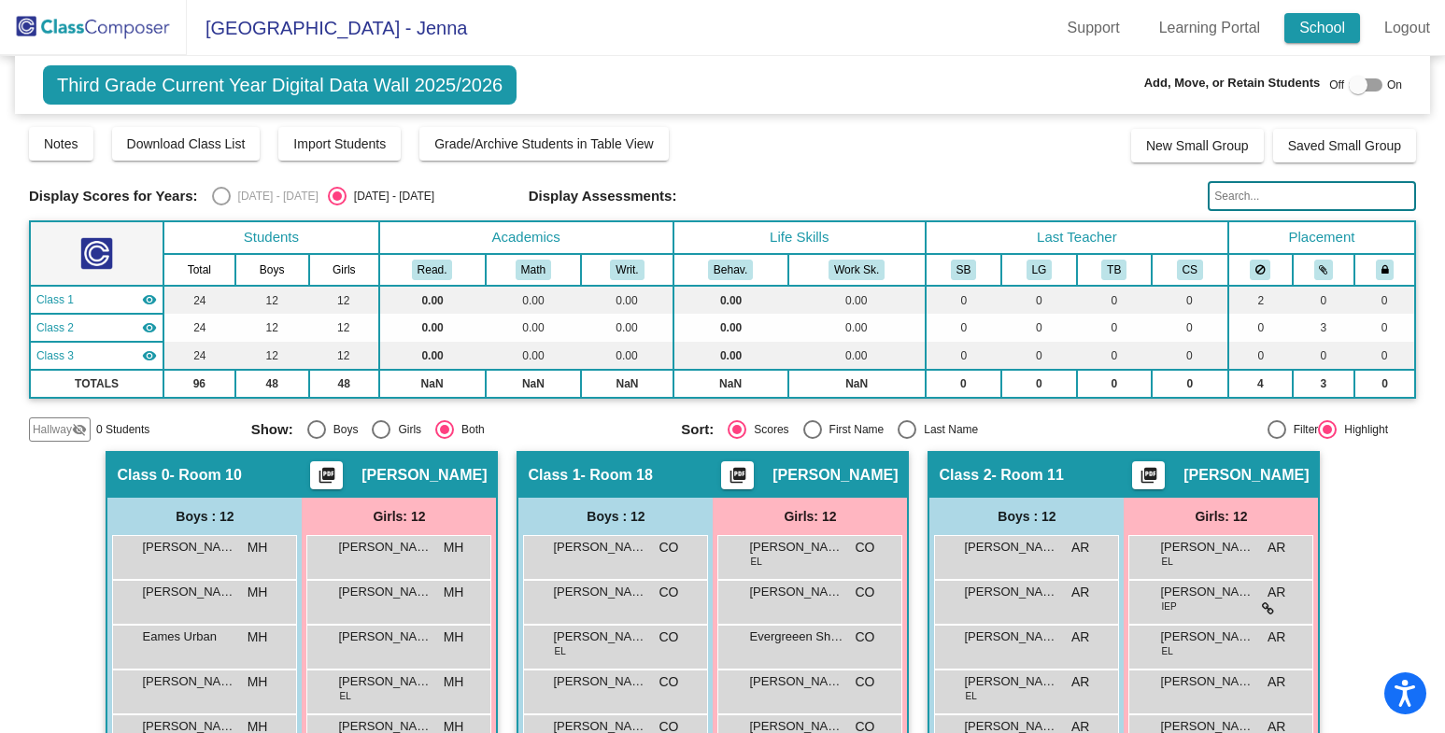
click at [1316, 35] on link "School" at bounding box center [1322, 28] width 76 height 30
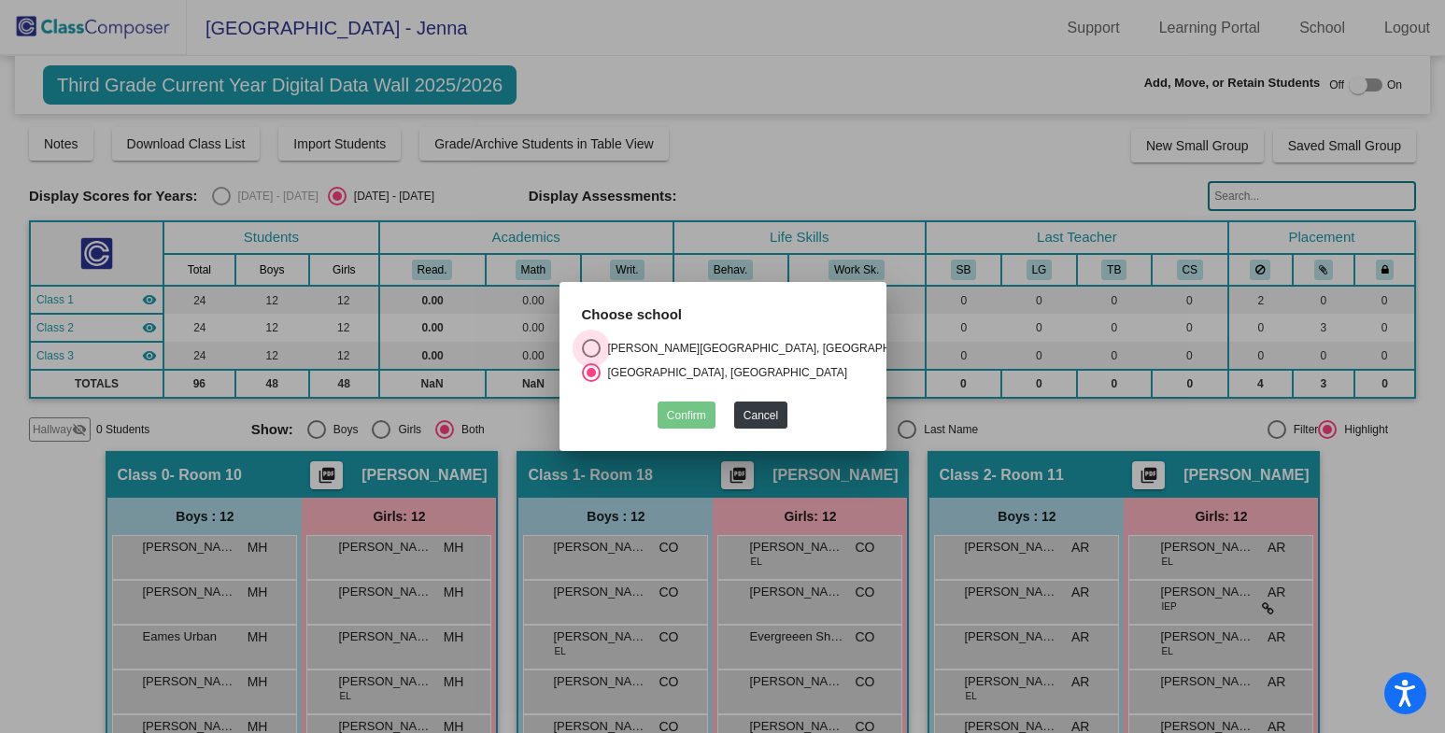
click at [597, 341] on div "Select an option" at bounding box center [591, 348] width 19 height 19
click at [591, 358] on input "[PERSON_NAME][GEOGRAPHIC_DATA], [GEOGRAPHIC_DATA]" at bounding box center [590, 358] width 1 height 1
radio input "true"
click at [590, 370] on div "Select an option" at bounding box center [591, 372] width 19 height 19
click at [590, 382] on input "[GEOGRAPHIC_DATA], [GEOGRAPHIC_DATA]" at bounding box center [590, 382] width 1 height 1
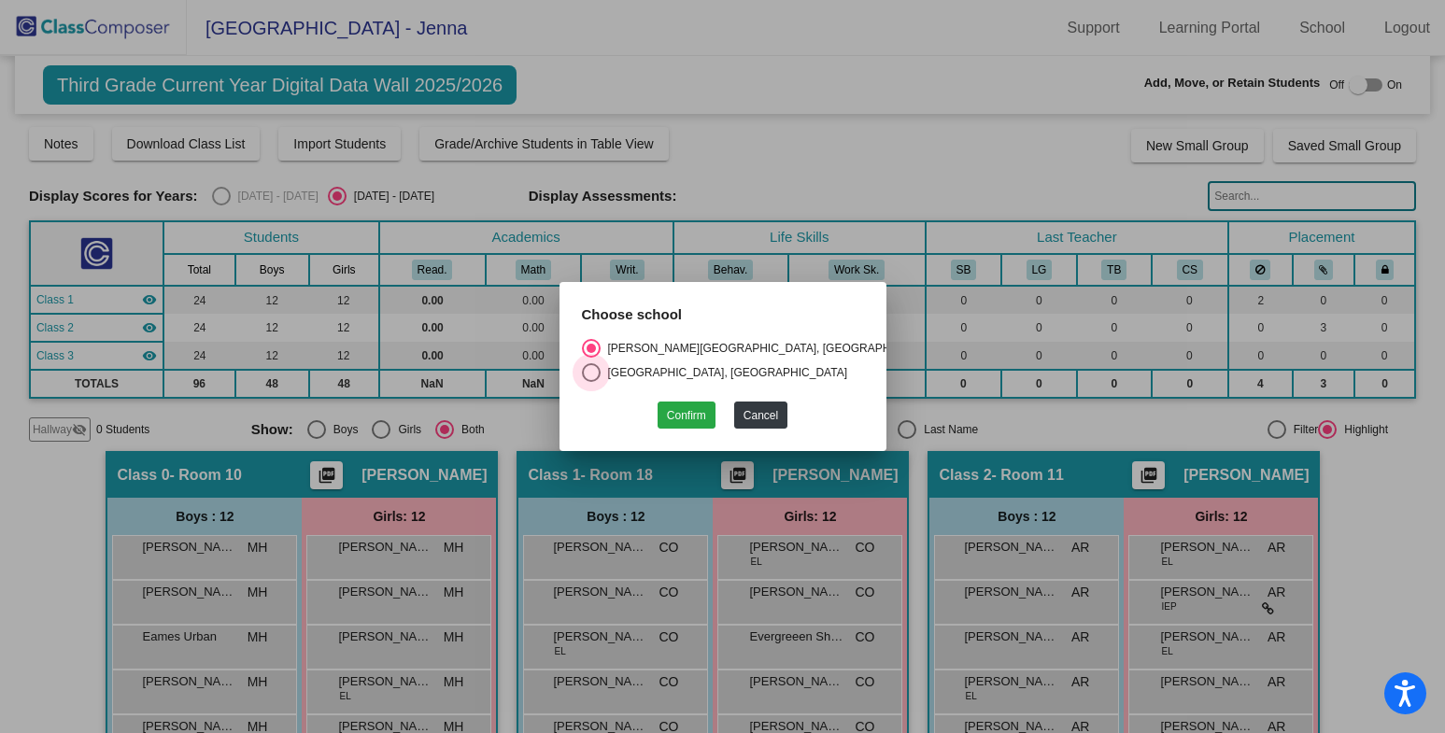
radio input "true"
click at [681, 405] on button "Confirm" at bounding box center [687, 415] width 58 height 27
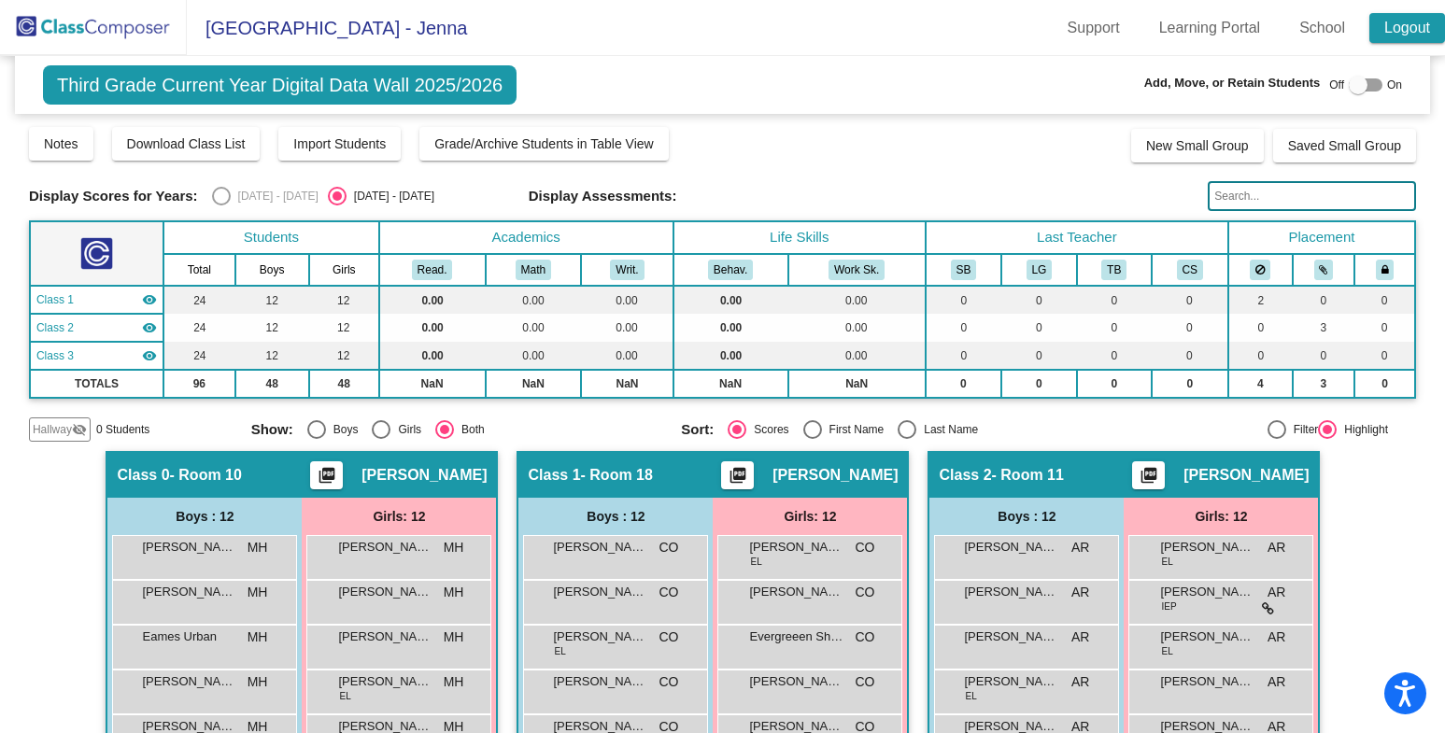
click at [1425, 31] on link "Logout" at bounding box center [1407, 28] width 76 height 30
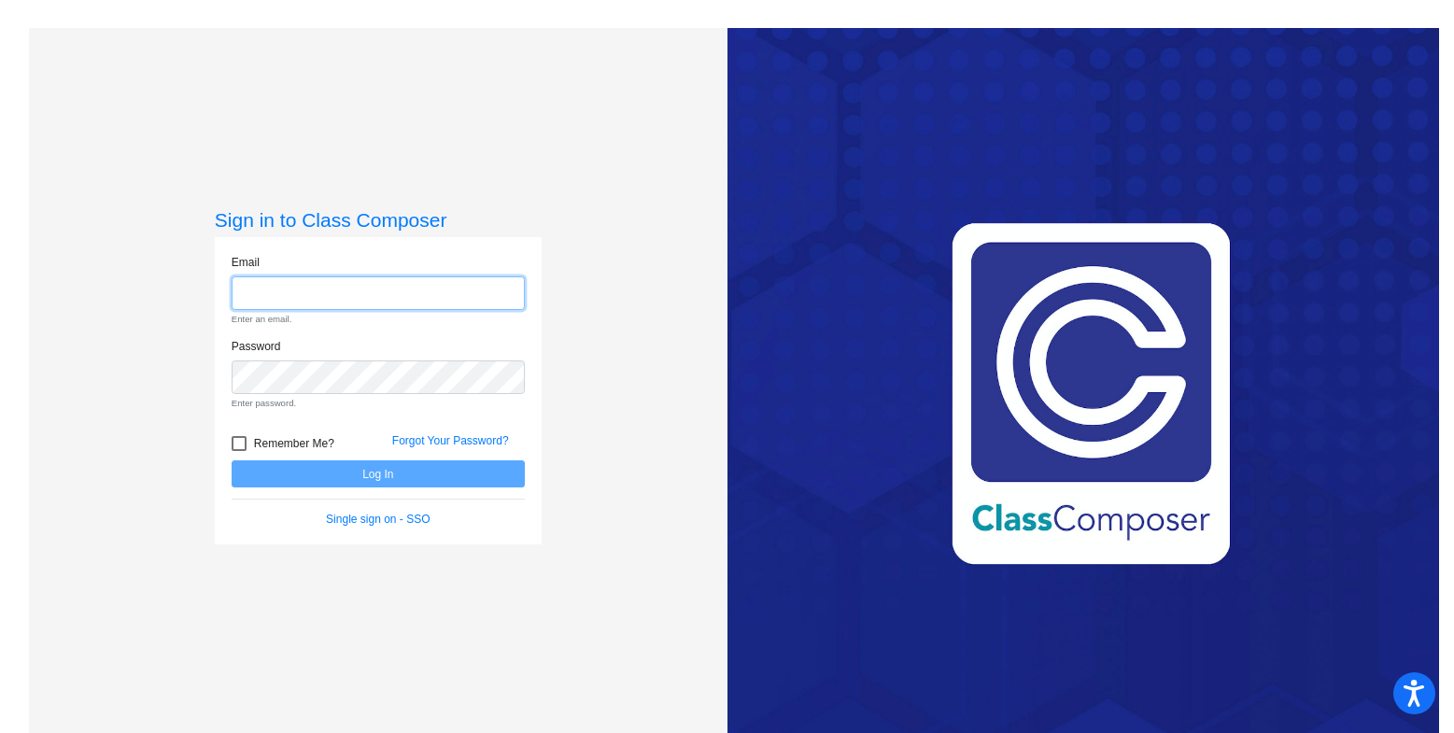
type input "[EMAIL_ADDRESS][DOMAIN_NAME]"
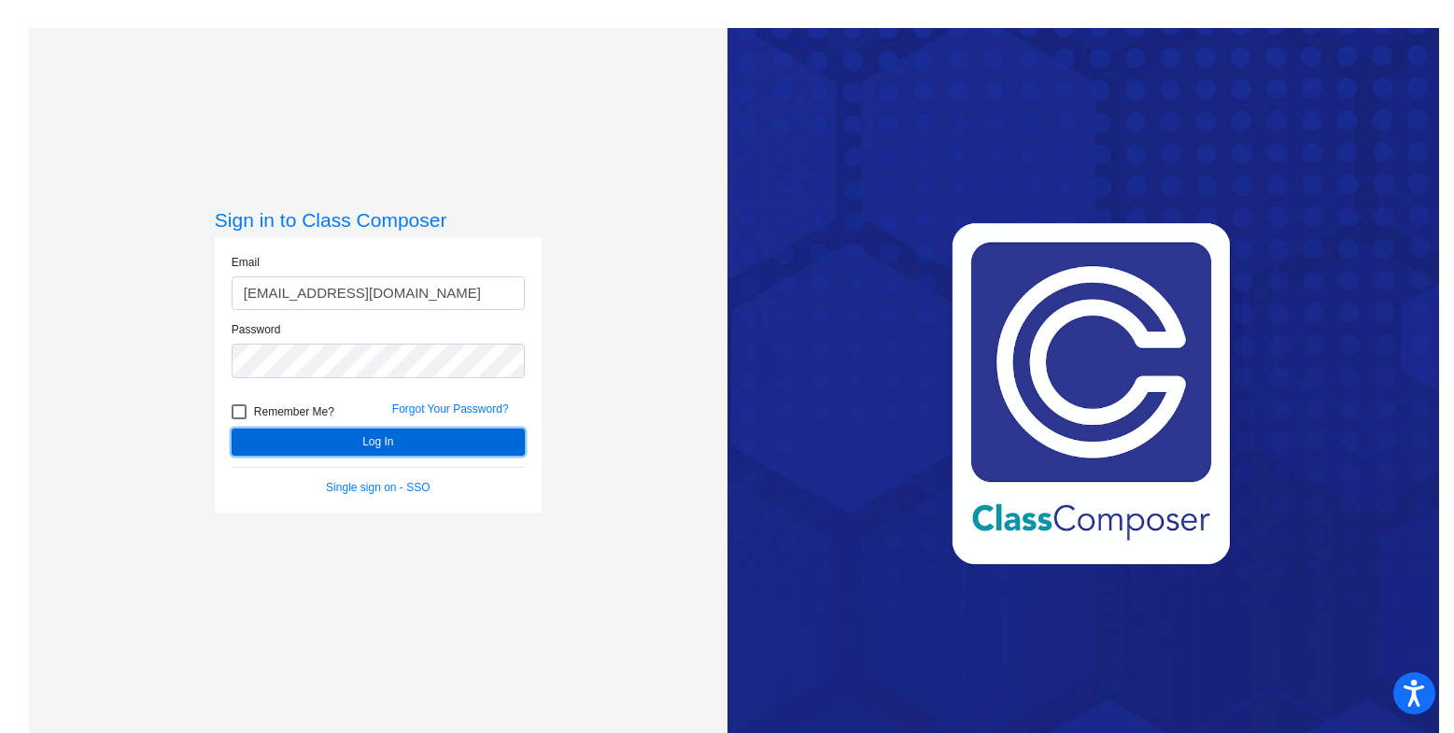
click at [415, 433] on button "Log In" at bounding box center [378, 442] width 293 height 27
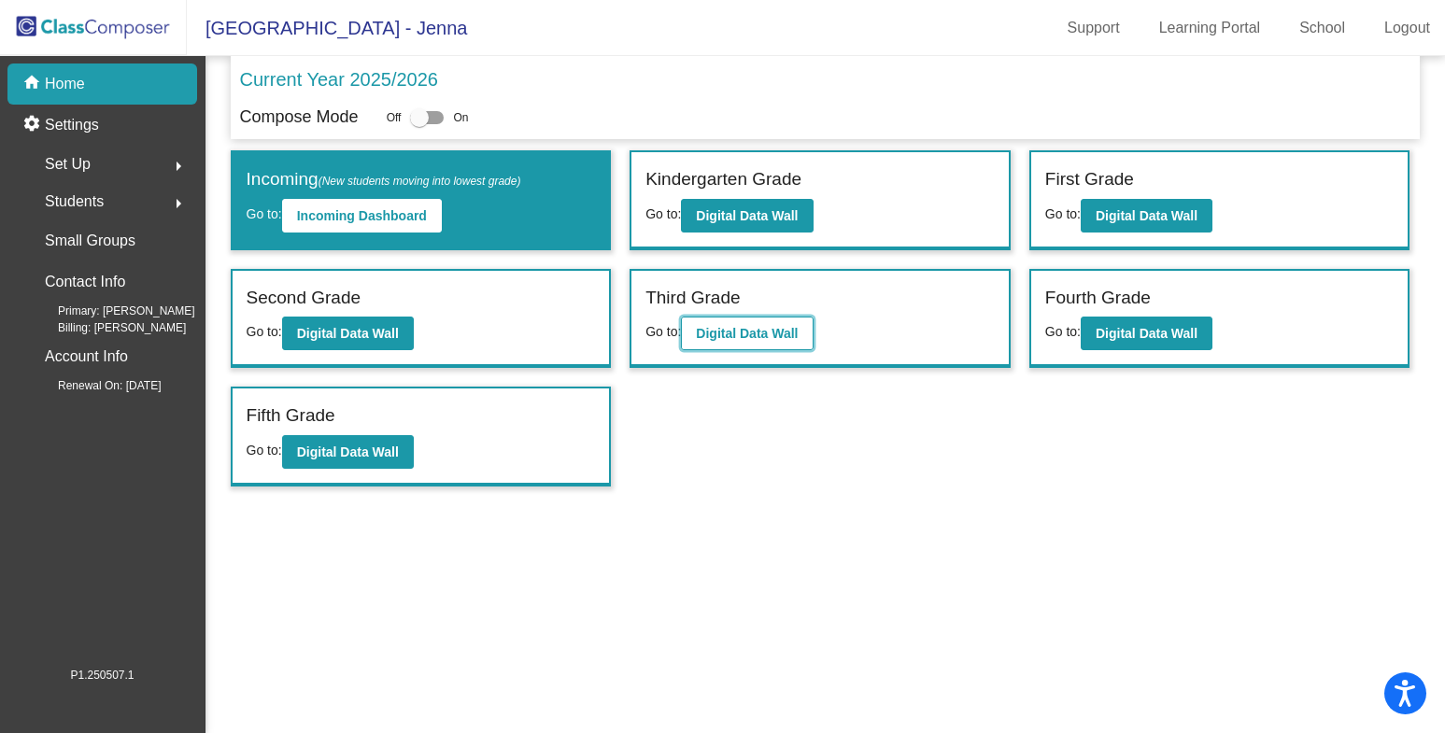
click at [778, 333] on b "Digital Data Wall" at bounding box center [747, 333] width 102 height 15
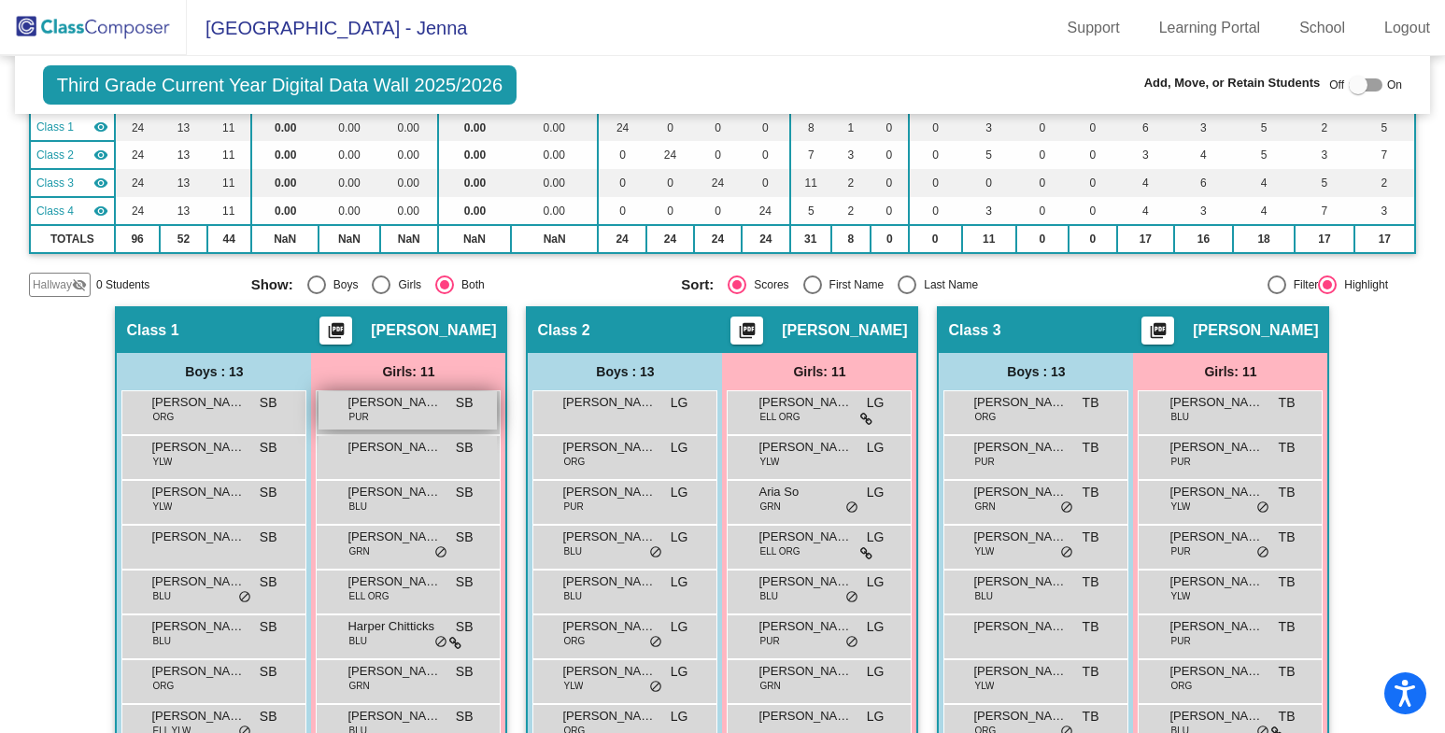
scroll to position [174, 0]
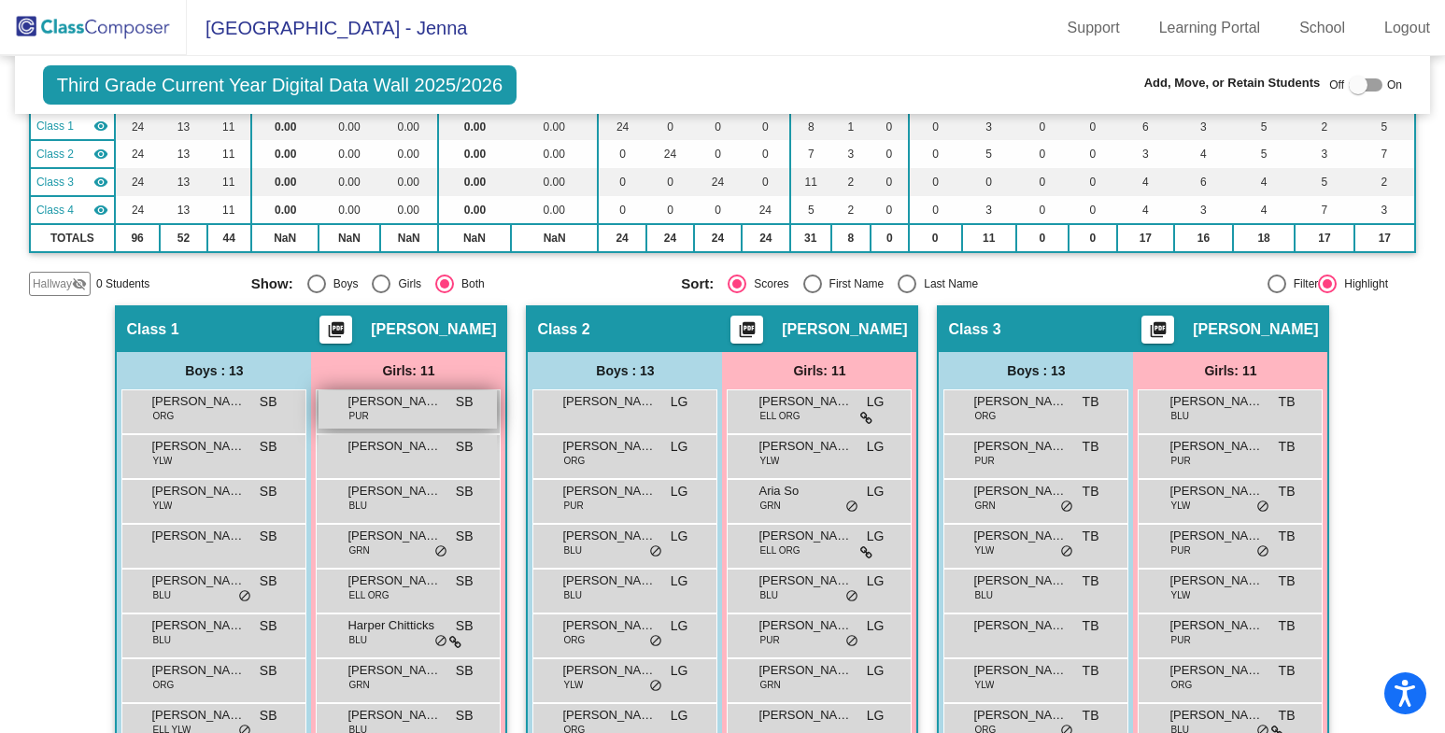
click at [402, 406] on span "[PERSON_NAME]" at bounding box center [393, 401] width 93 height 19
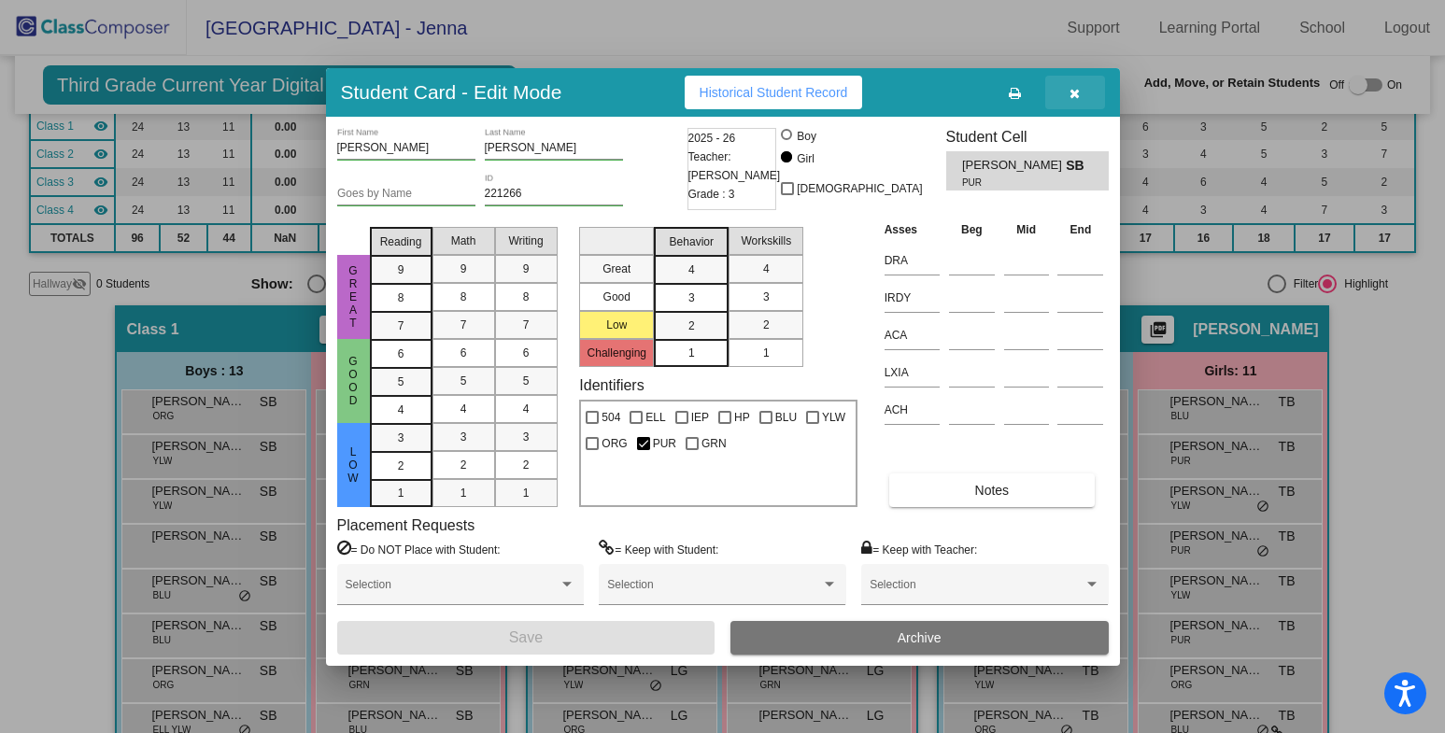
click at [1074, 91] on icon "button" at bounding box center [1074, 93] width 10 height 13
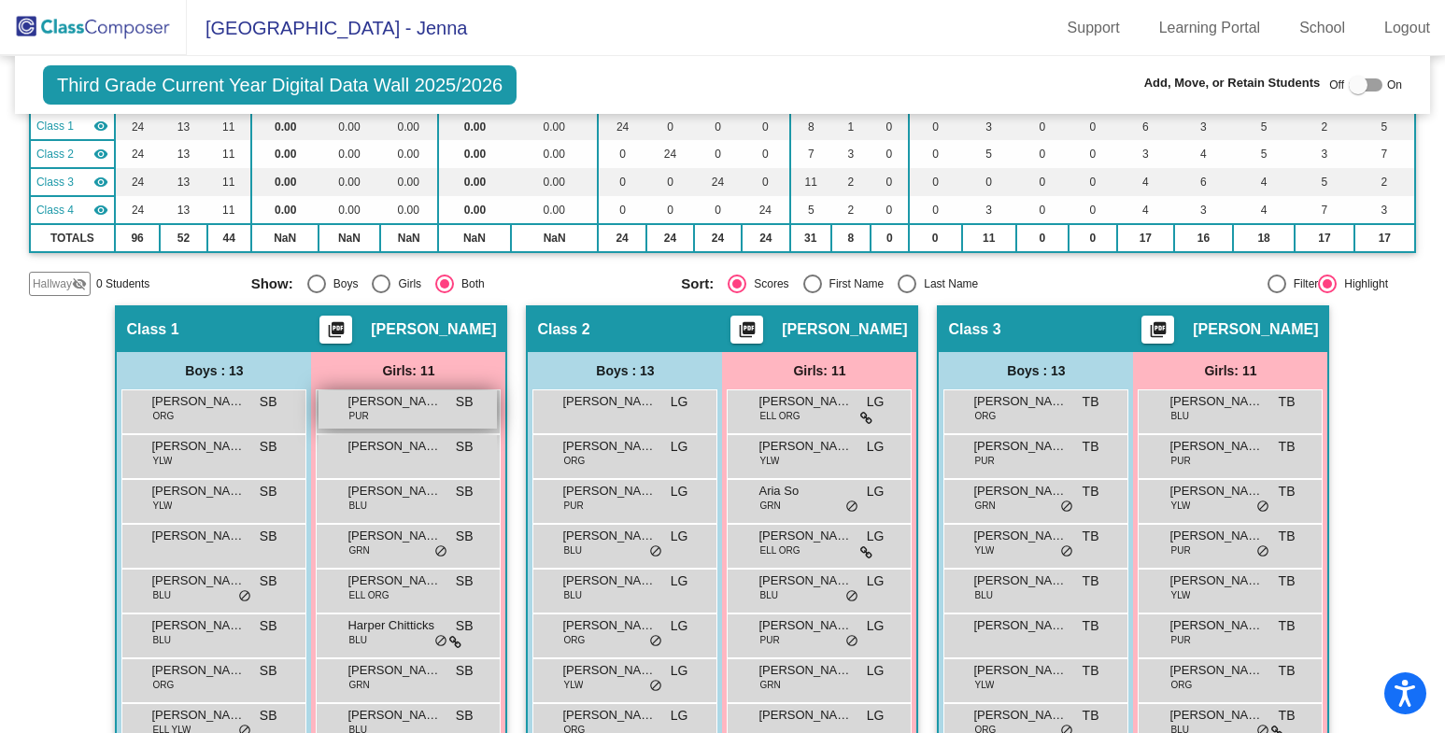
click at [412, 418] on div "[PERSON_NAME] PUR SB lock do_not_disturb_alt" at bounding box center [407, 409] width 178 height 38
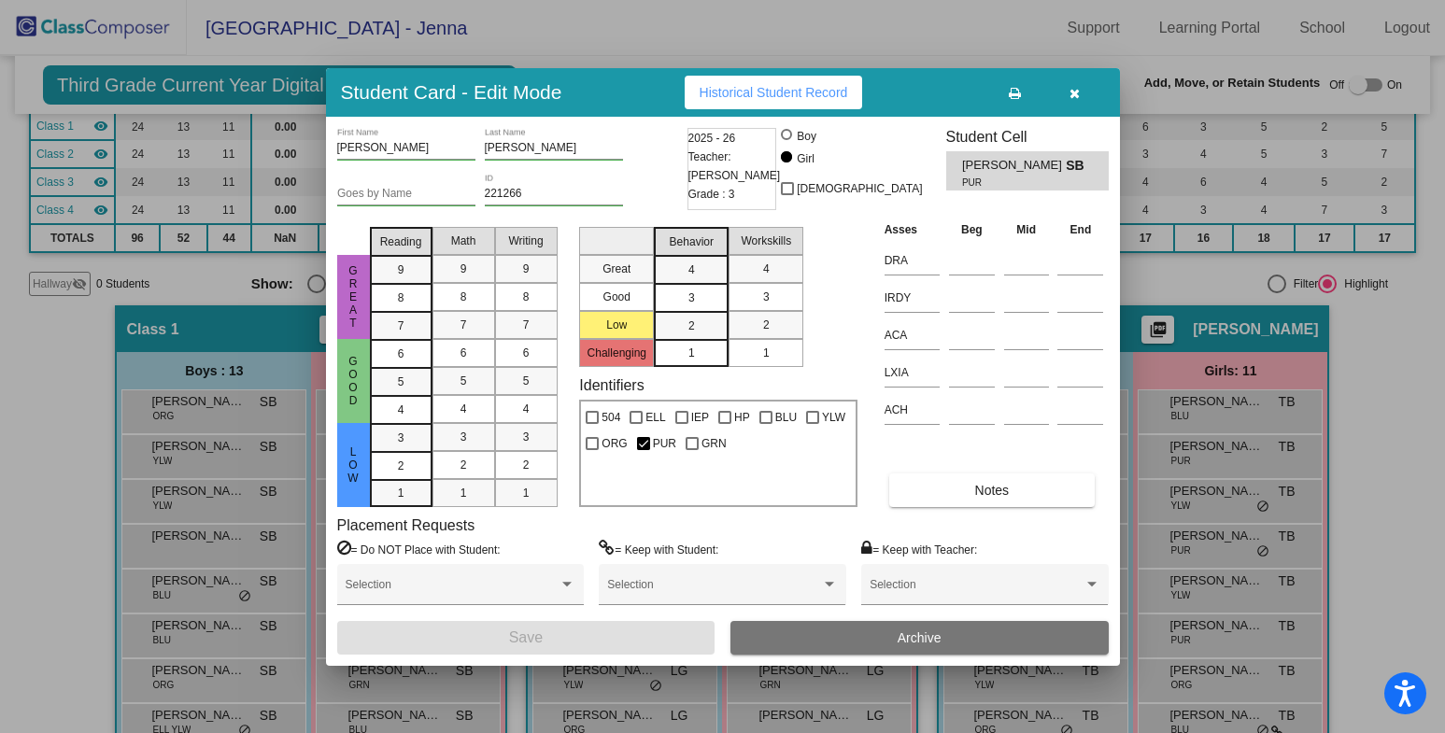
click at [822, 91] on span "Historical Student Record" at bounding box center [774, 92] width 149 height 15
